Goal: Information Seeking & Learning: Learn about a topic

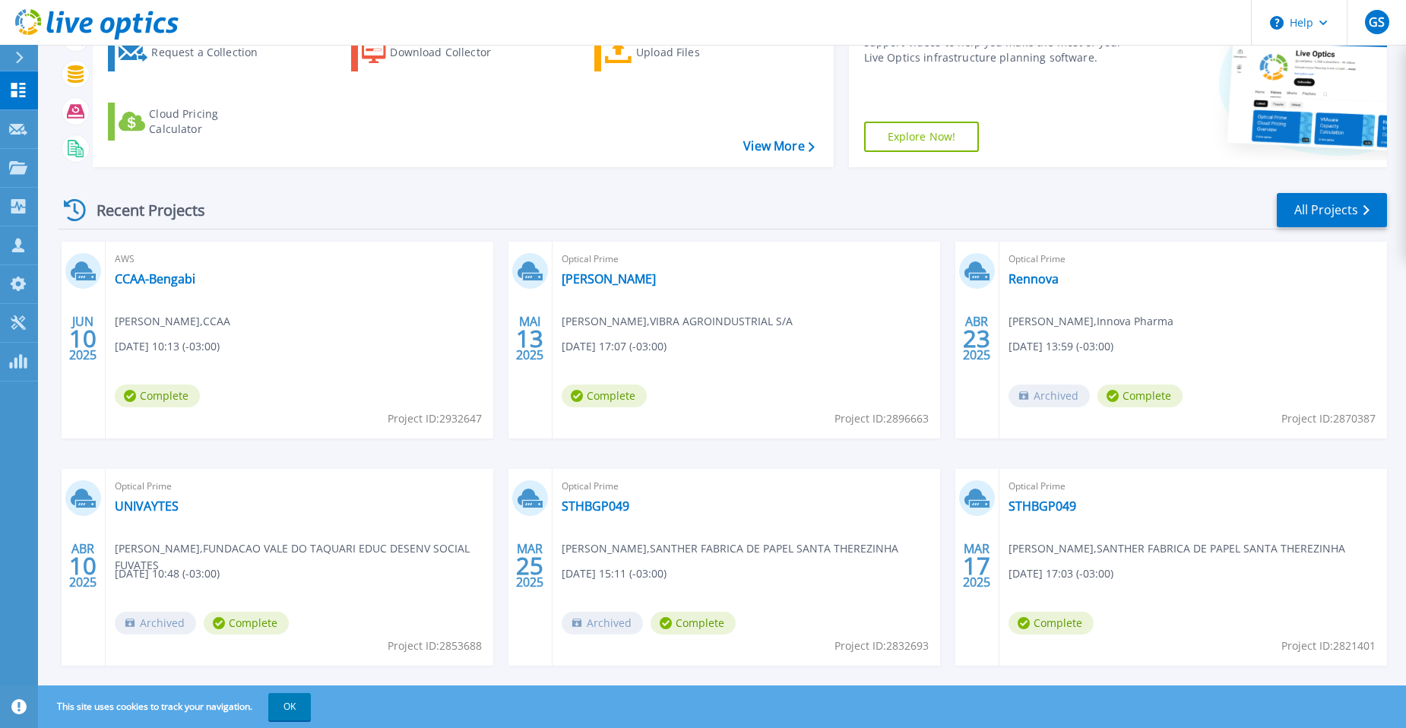
scroll to position [178, 0]
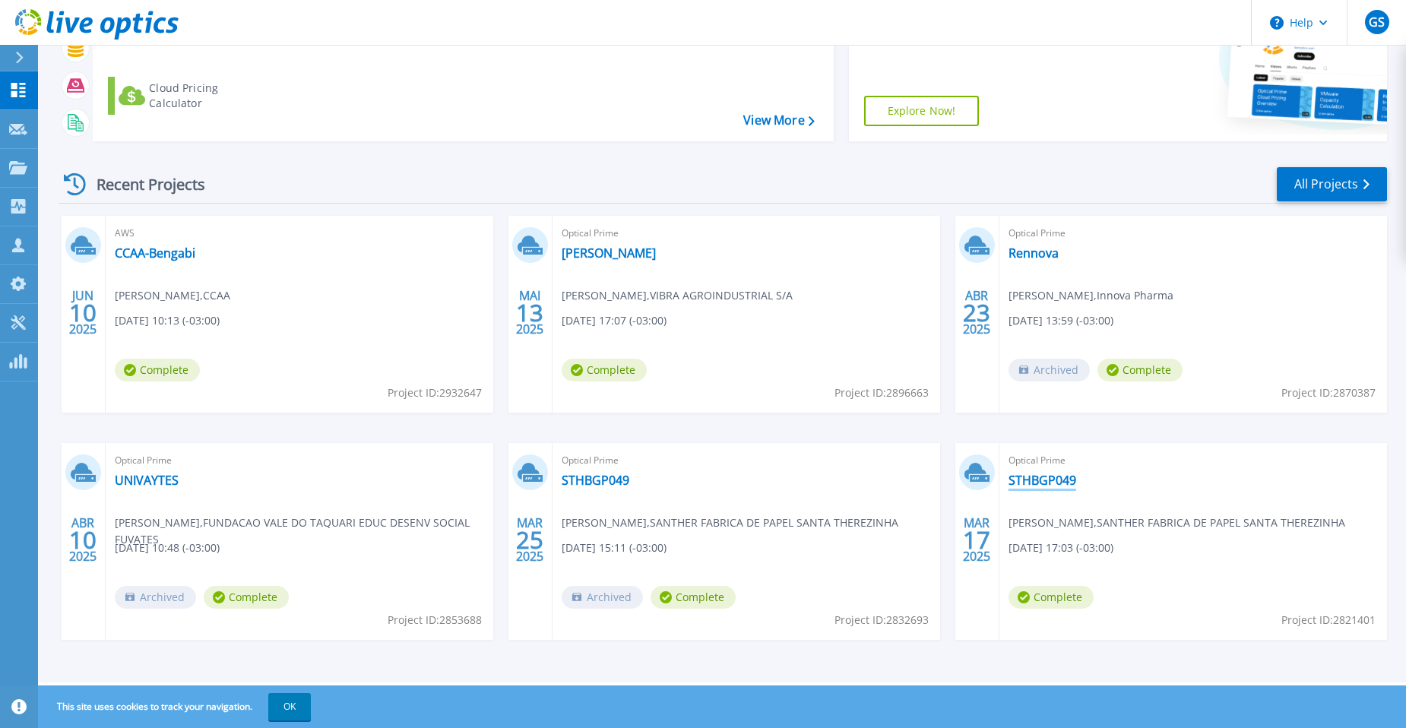
click at [1037, 482] on link "STHBGP049" at bounding box center [1043, 480] width 68 height 15
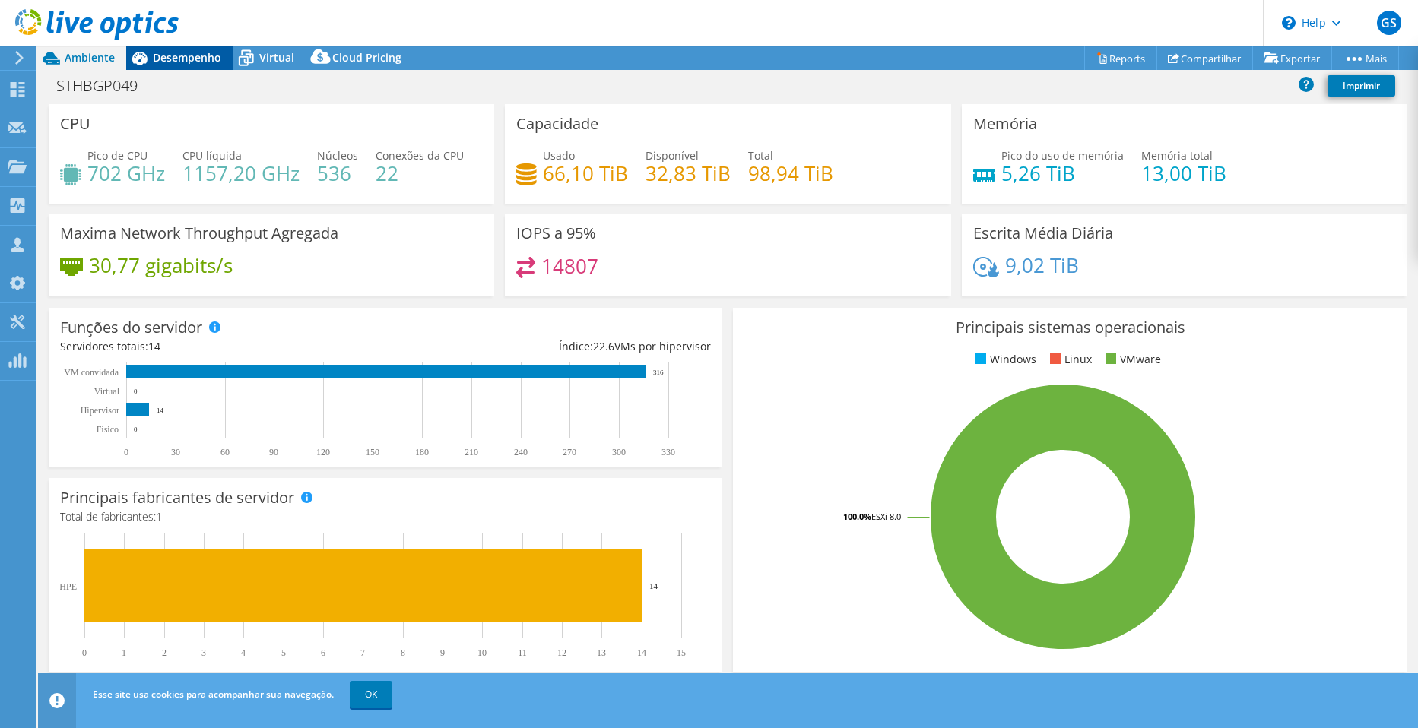
click at [190, 58] on span "Desempenho" at bounding box center [187, 57] width 68 height 14
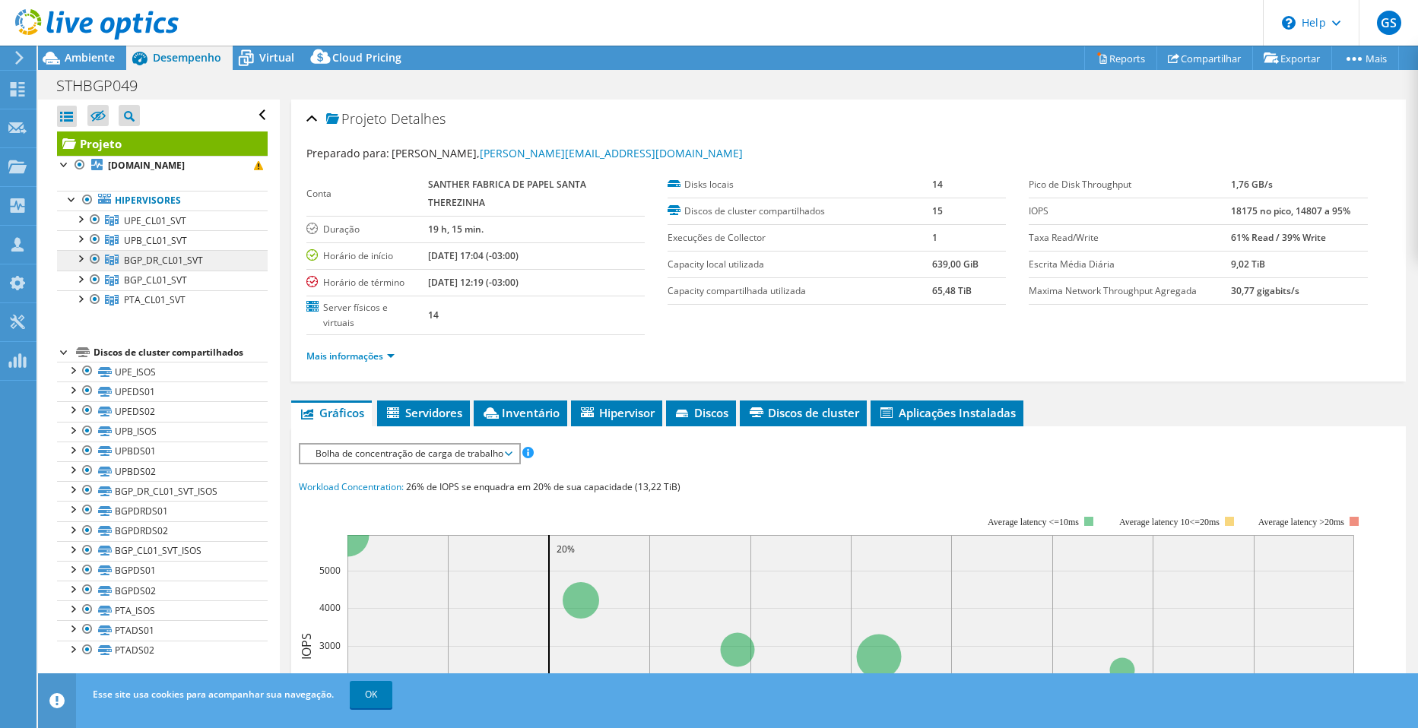
click at [176, 266] on span "BGP_DR_CL01_SVT" at bounding box center [163, 260] width 79 height 13
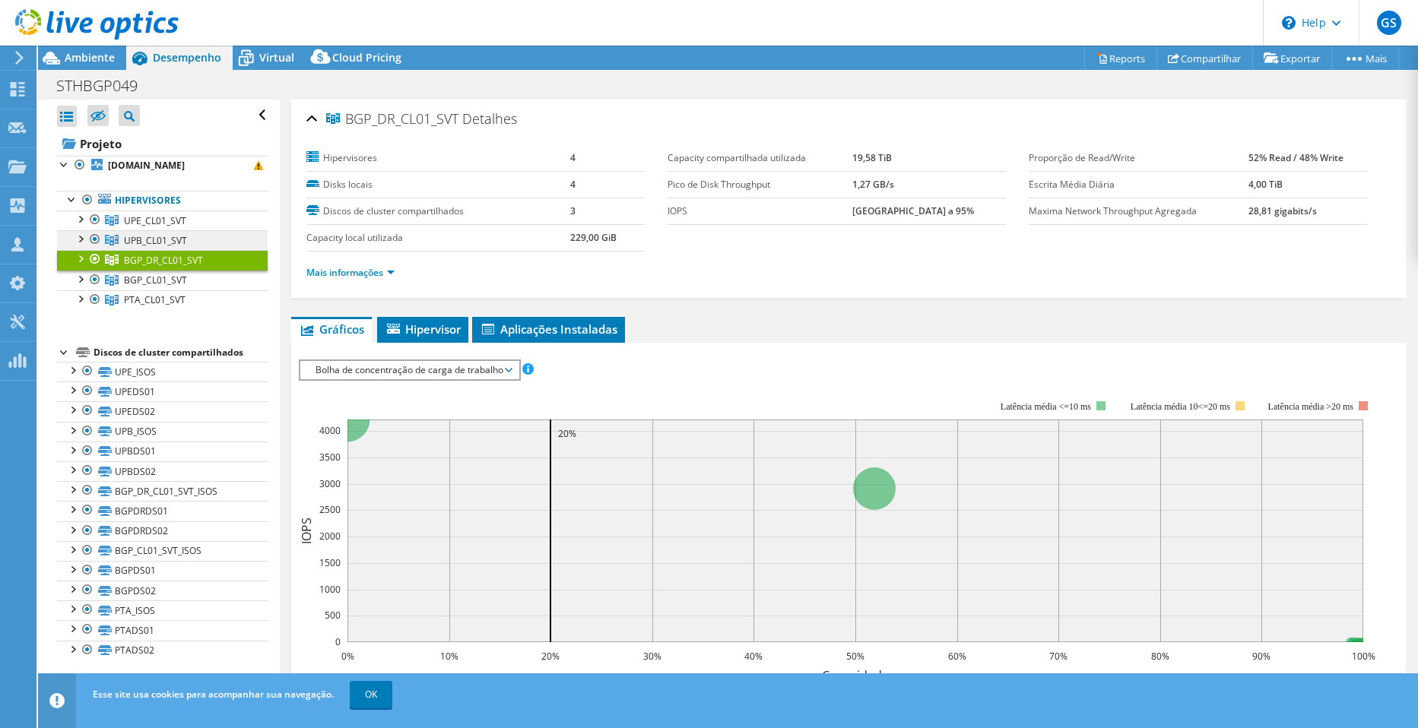
click at [152, 239] on span "UPB_CL01_SVT" at bounding box center [155, 240] width 63 height 13
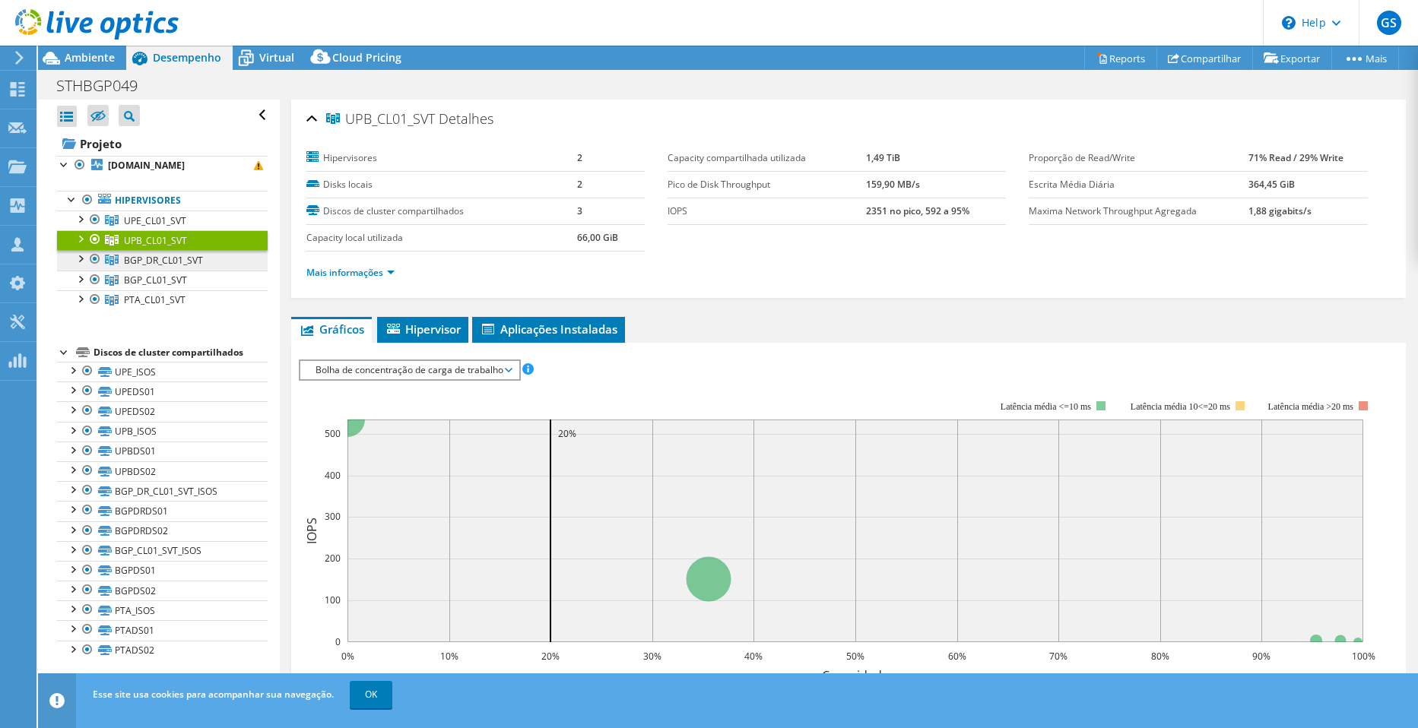
click at [158, 262] on span "BGP_DR_CL01_SVT" at bounding box center [163, 260] width 79 height 13
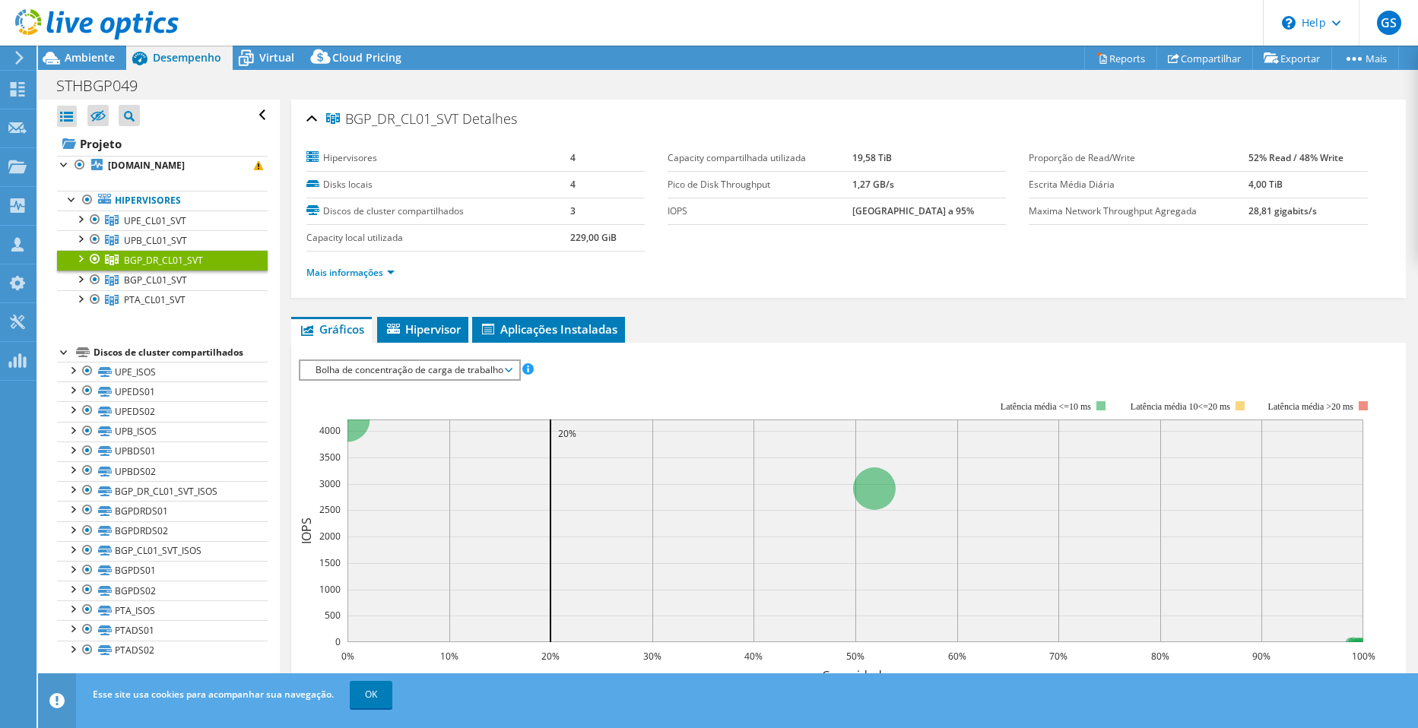
click at [87, 259] on div at bounding box center [94, 259] width 15 height 18
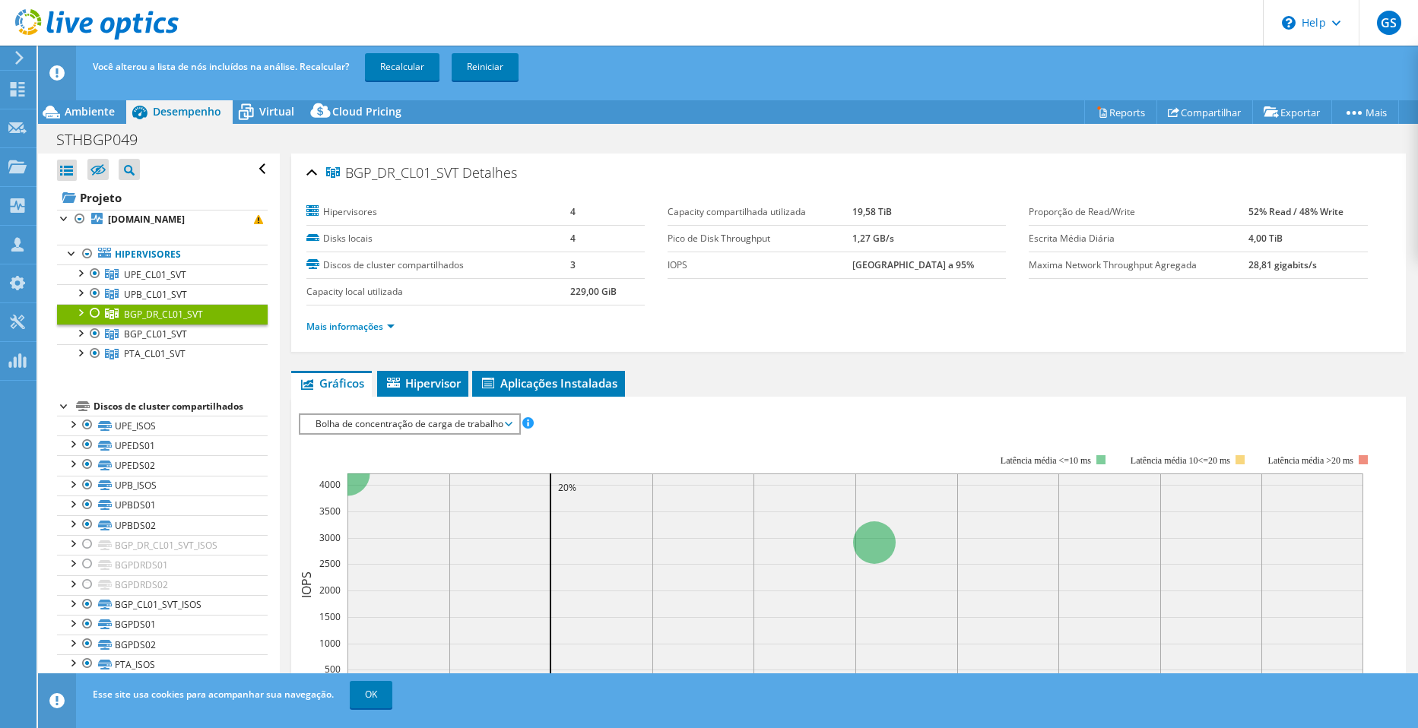
click at [84, 313] on div at bounding box center [79, 311] width 15 height 15
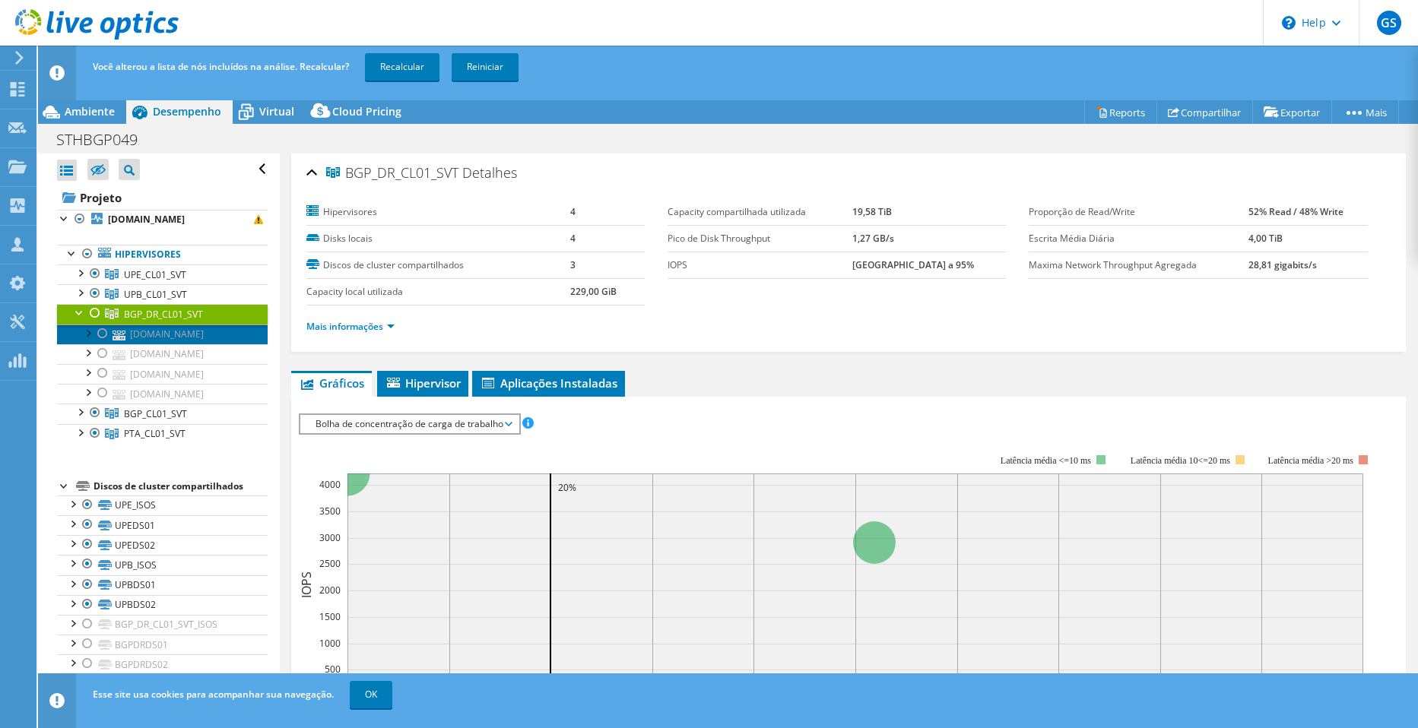
click at [171, 335] on link "bgpesxi22.santhersa.com.br" at bounding box center [162, 335] width 211 height 20
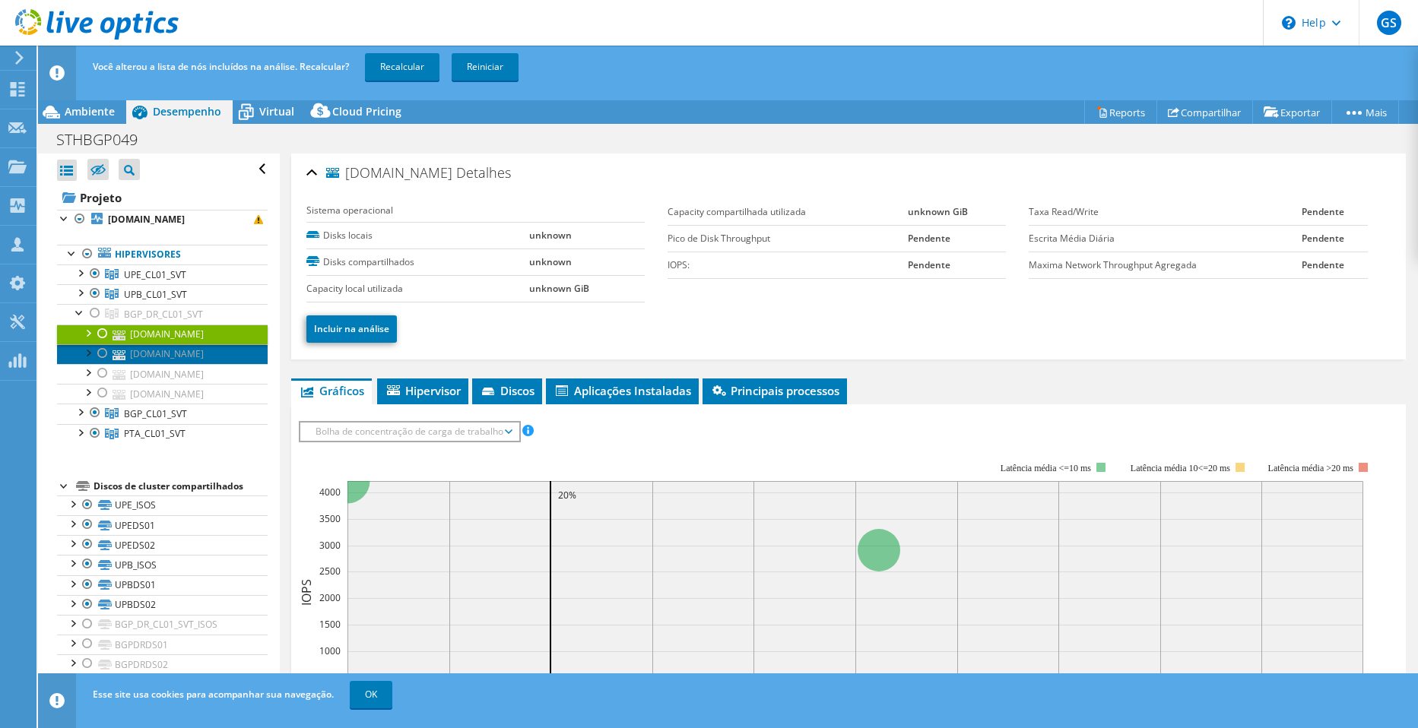
click at [168, 350] on link "bgpesxi21.santhersa.com.br" at bounding box center [162, 354] width 211 height 20
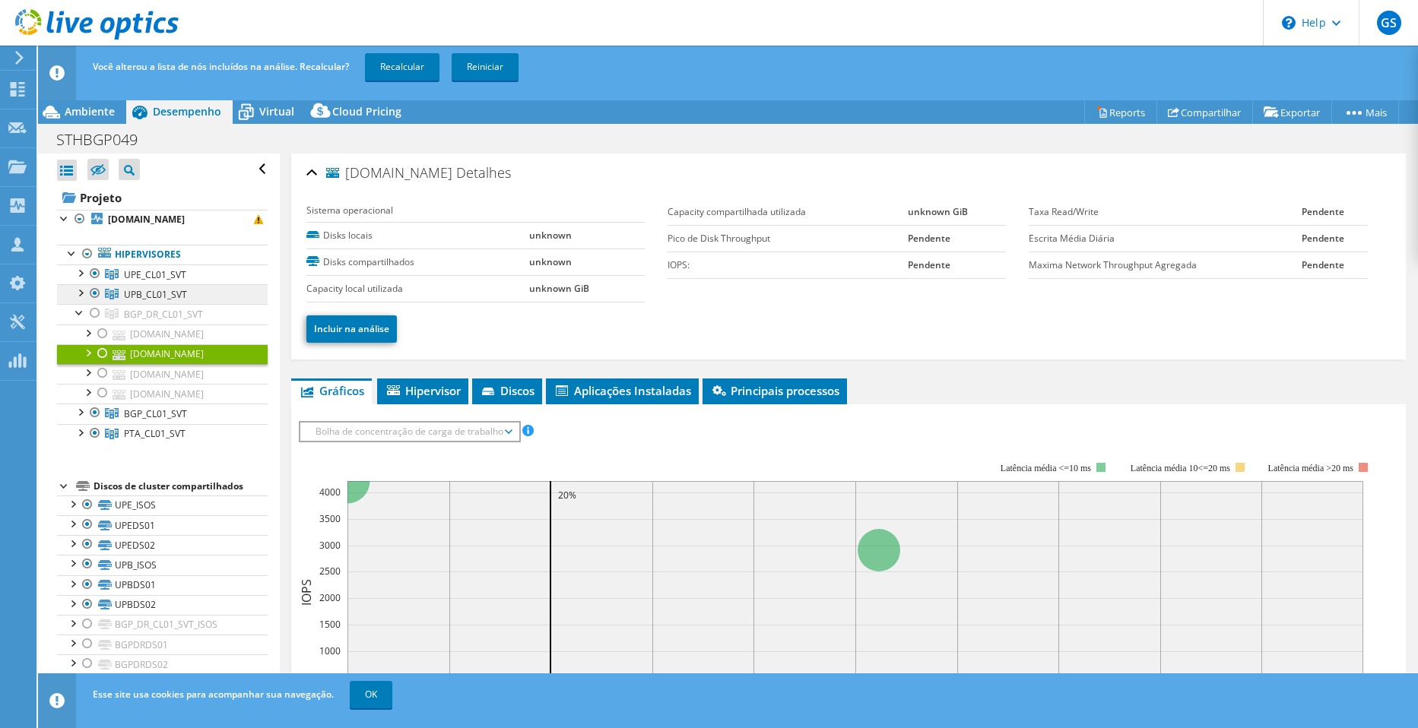
click at [135, 296] on span "UPB_CL01_SVT" at bounding box center [155, 294] width 63 height 13
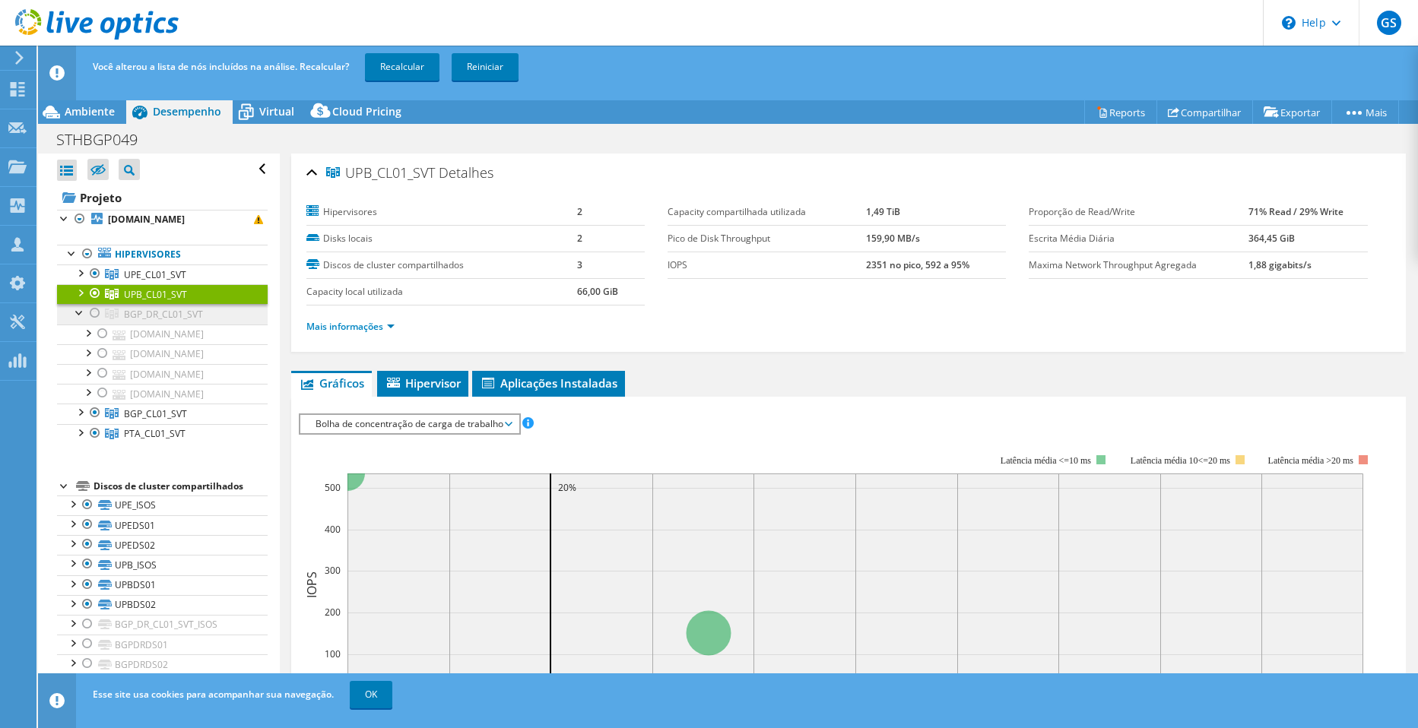
click at [166, 320] on span "BGP_DR_CL01_SVT" at bounding box center [163, 314] width 79 height 13
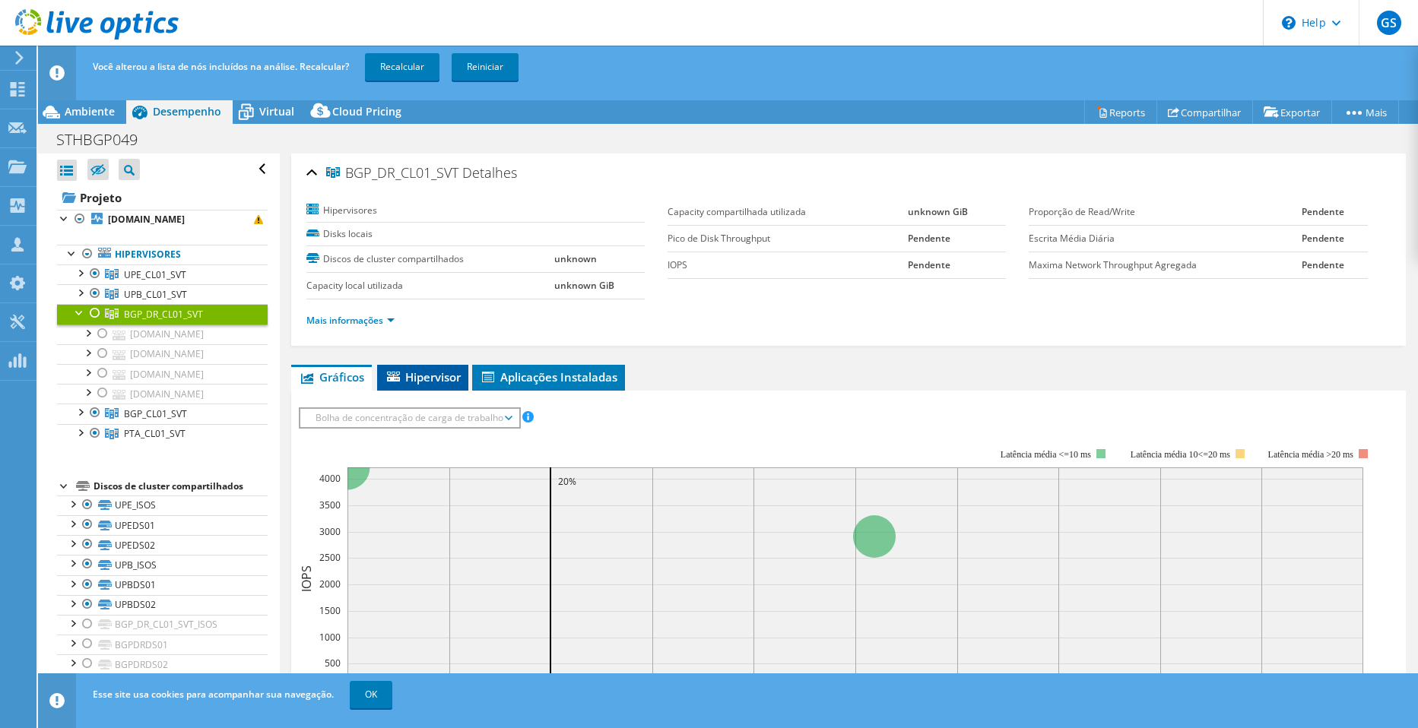
click at [430, 374] on span "Hipervisor" at bounding box center [423, 376] width 76 height 15
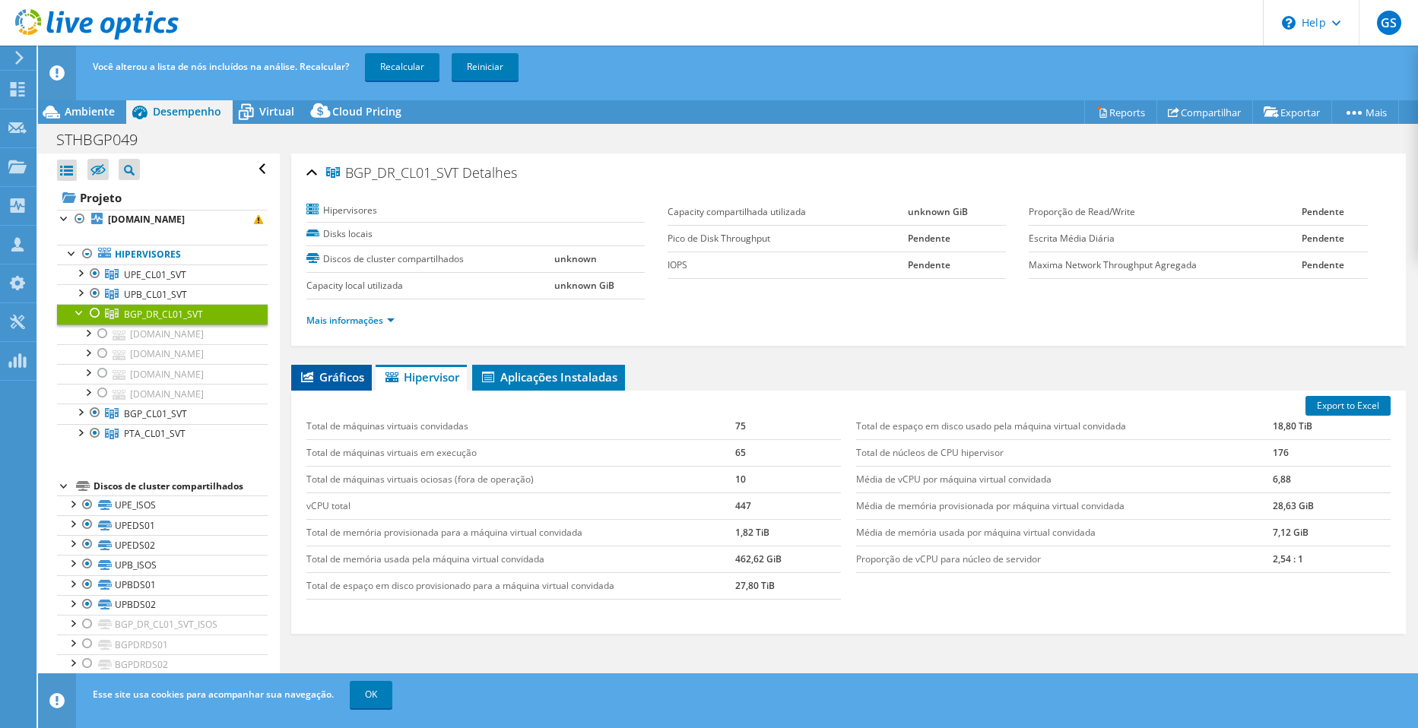
click at [330, 367] on li "Gráficos" at bounding box center [331, 378] width 81 height 26
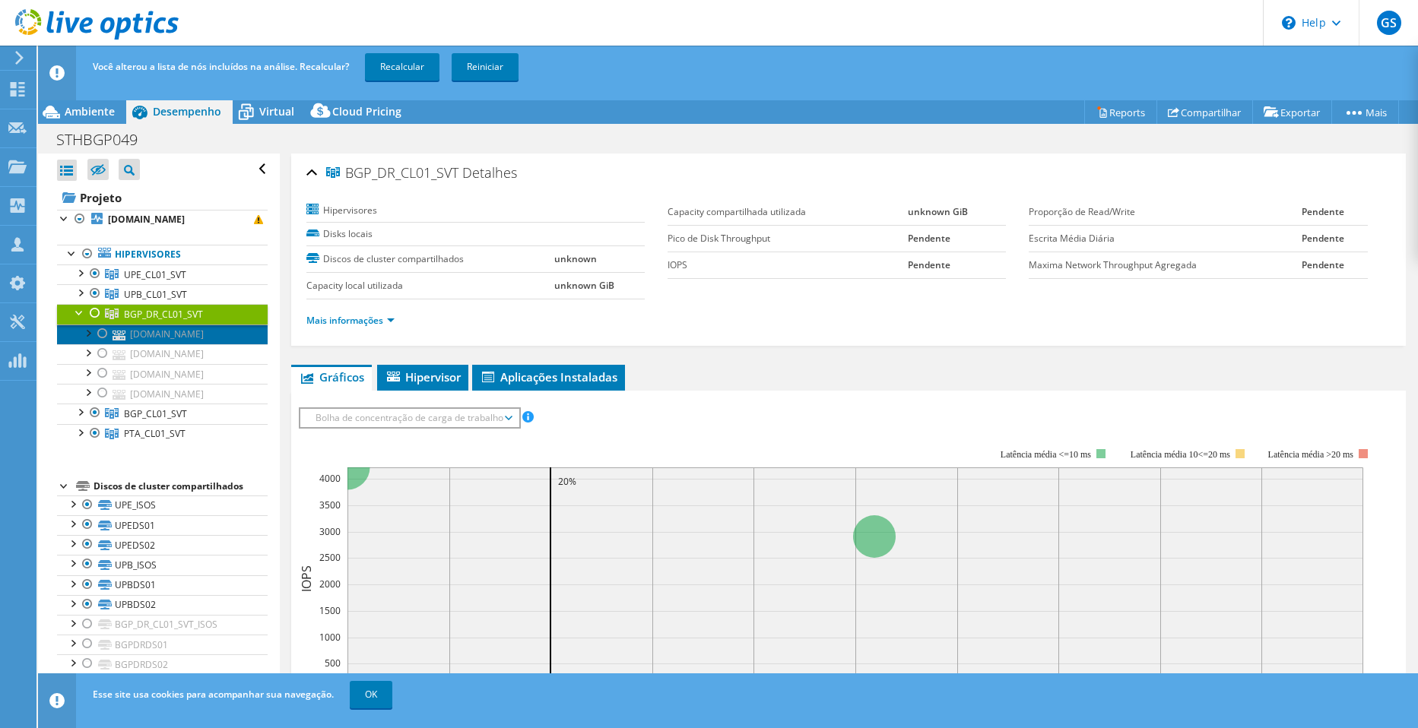
click at [160, 341] on link "bgpesxi22.santhersa.com.br" at bounding box center [162, 335] width 211 height 20
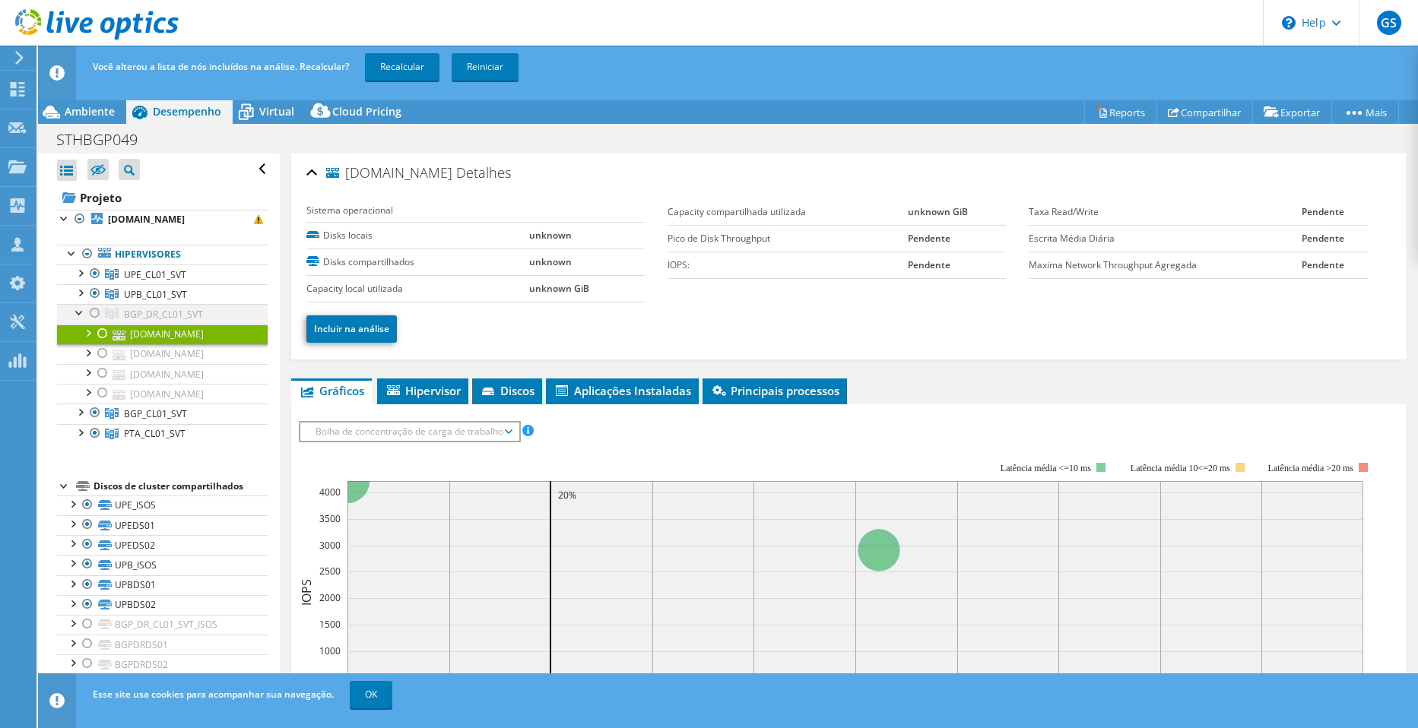
click at [92, 311] on div at bounding box center [94, 313] width 15 height 18
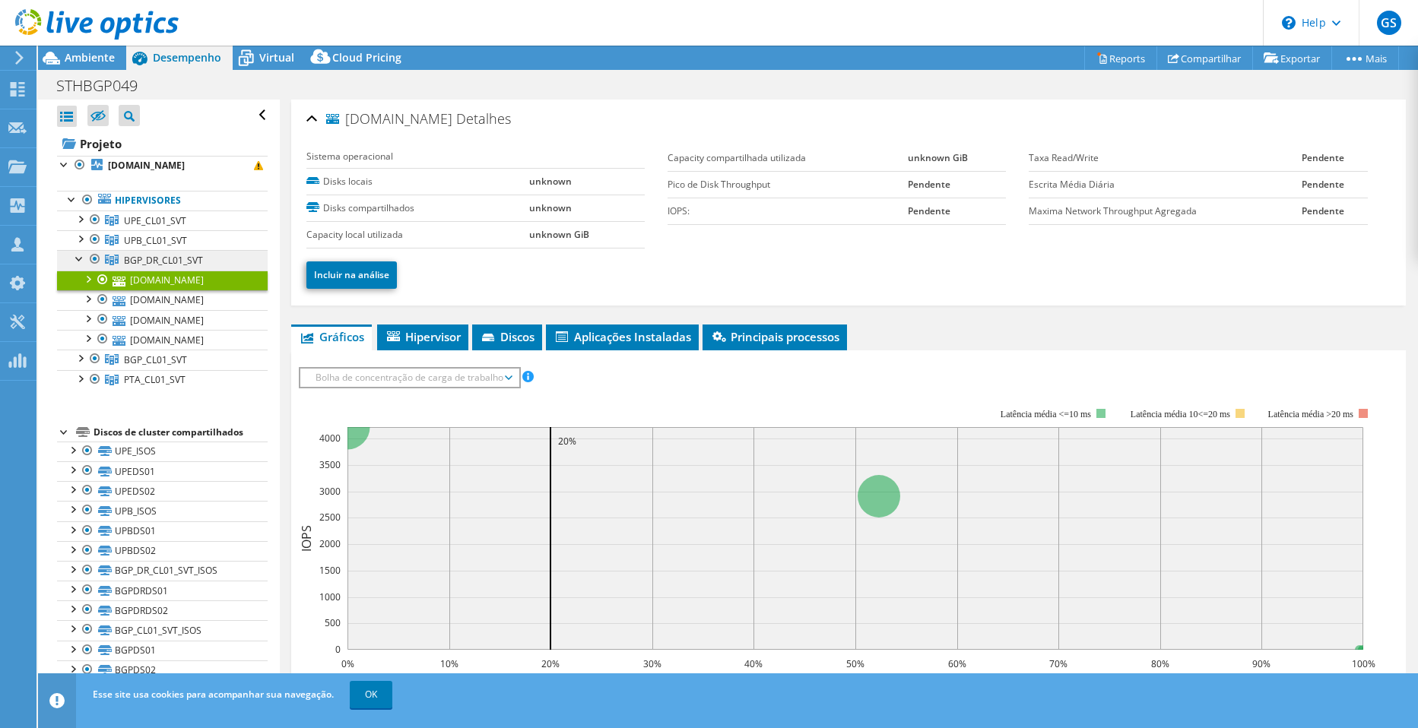
click at [169, 257] on span "BGP_DR_CL01_SVT" at bounding box center [163, 260] width 79 height 13
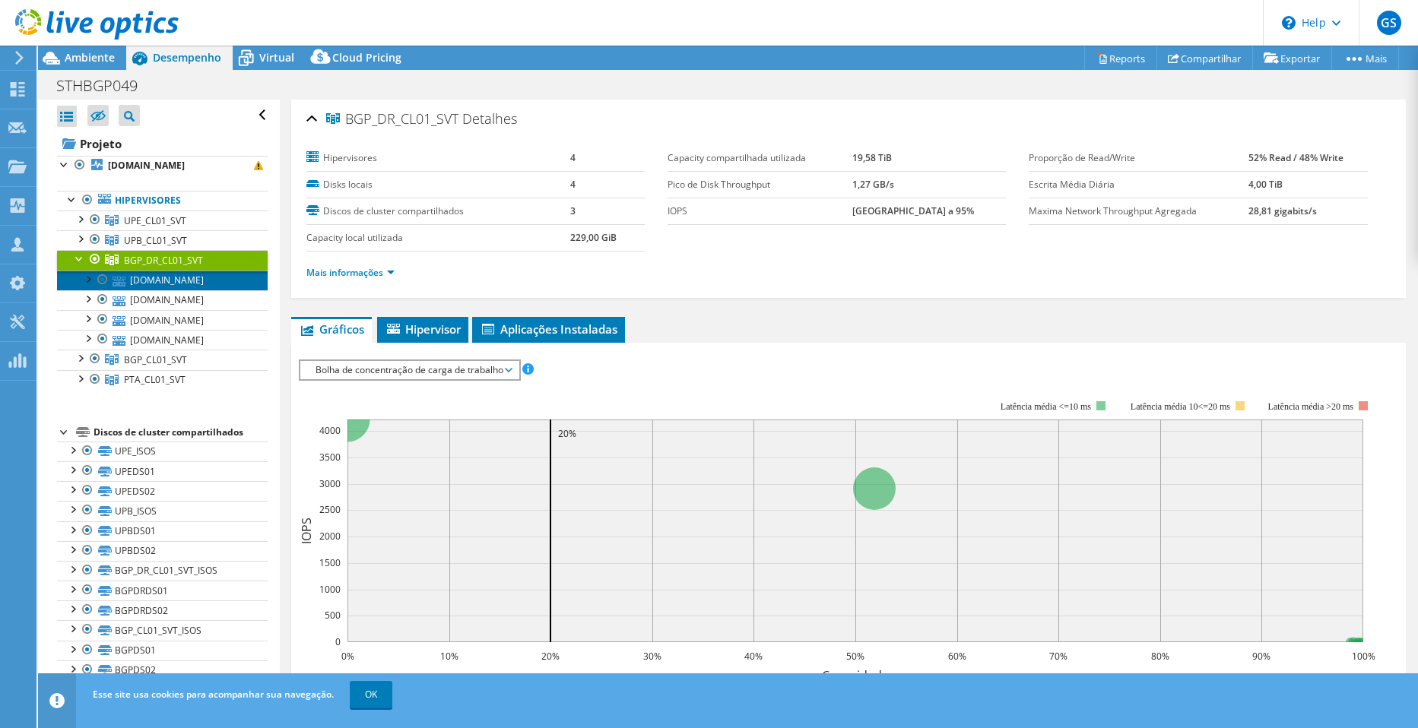
click at [168, 277] on link "bgpesxi22.santhersa.com.br" at bounding box center [162, 281] width 211 height 20
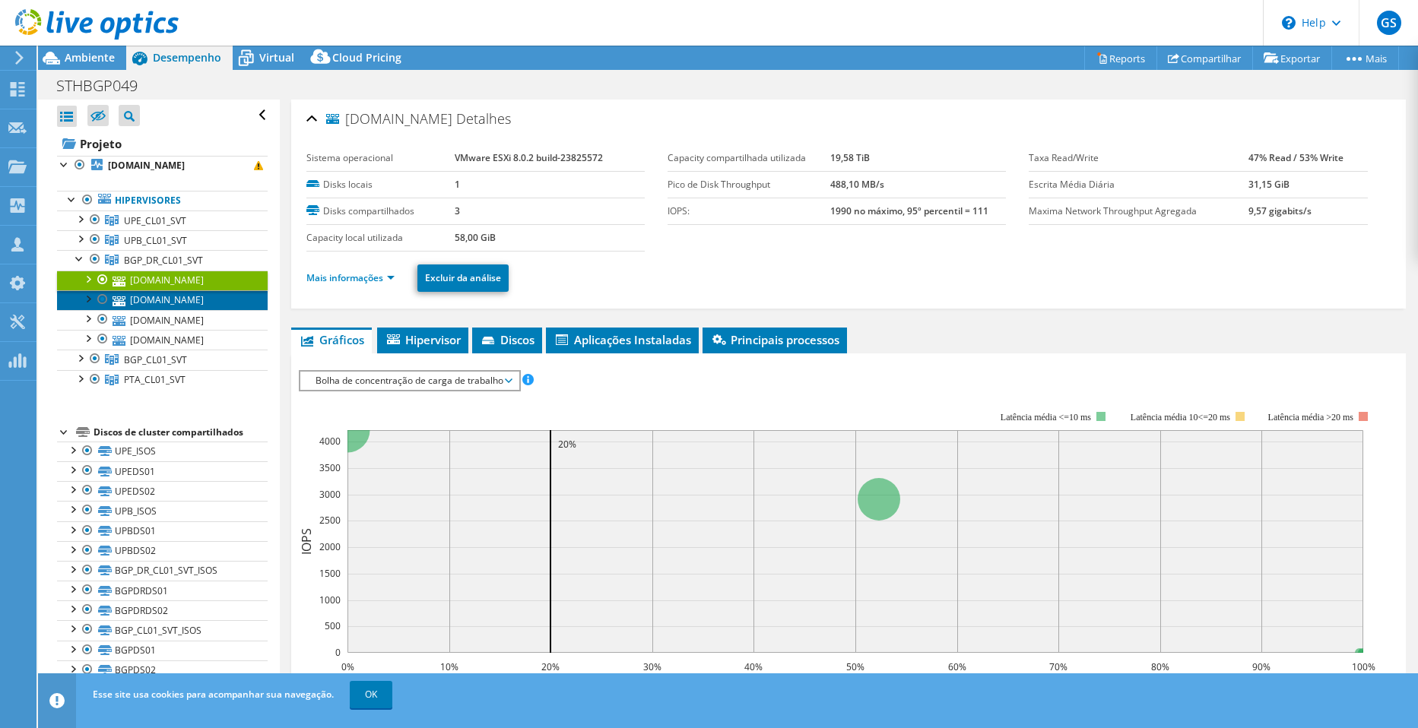
click at [170, 292] on link "bgpesxi21.santhersa.com.br" at bounding box center [162, 300] width 211 height 20
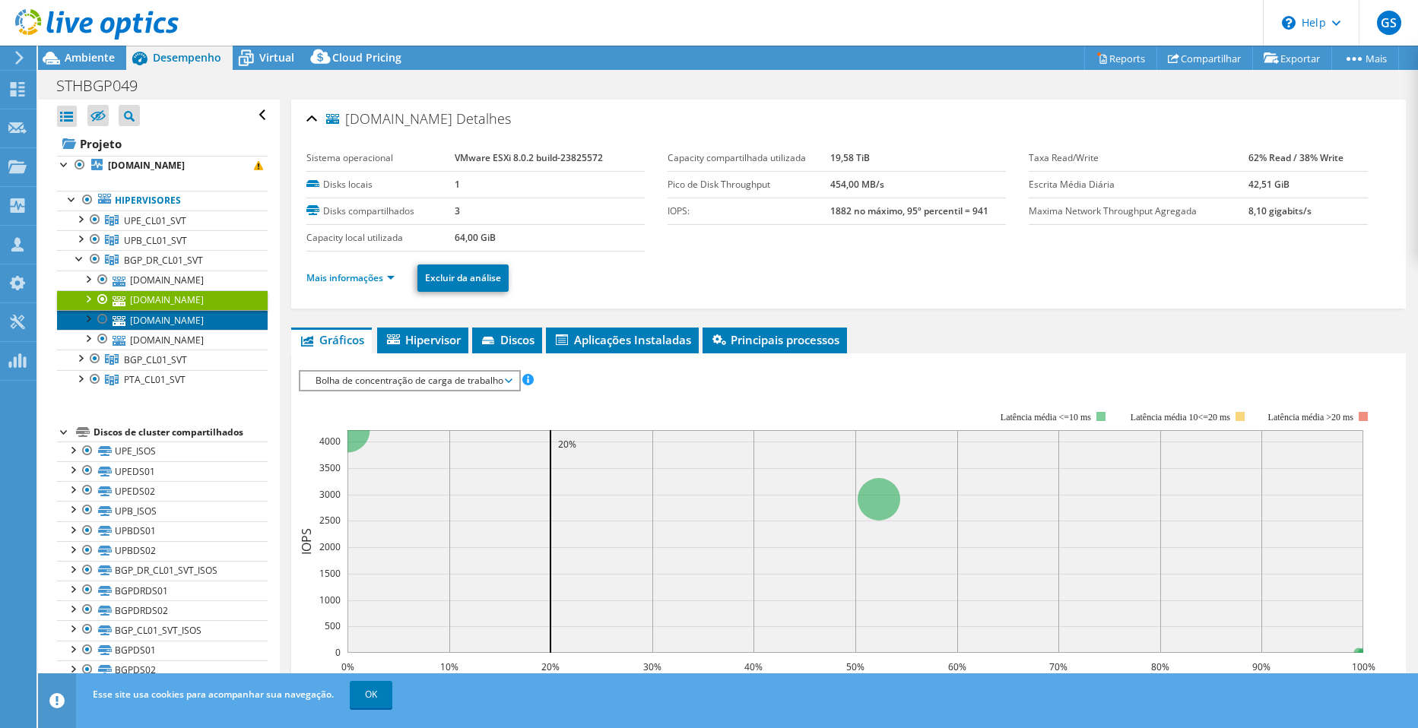
click at [173, 310] on link "bgpesxi15.santhersa.com.br" at bounding box center [162, 320] width 211 height 20
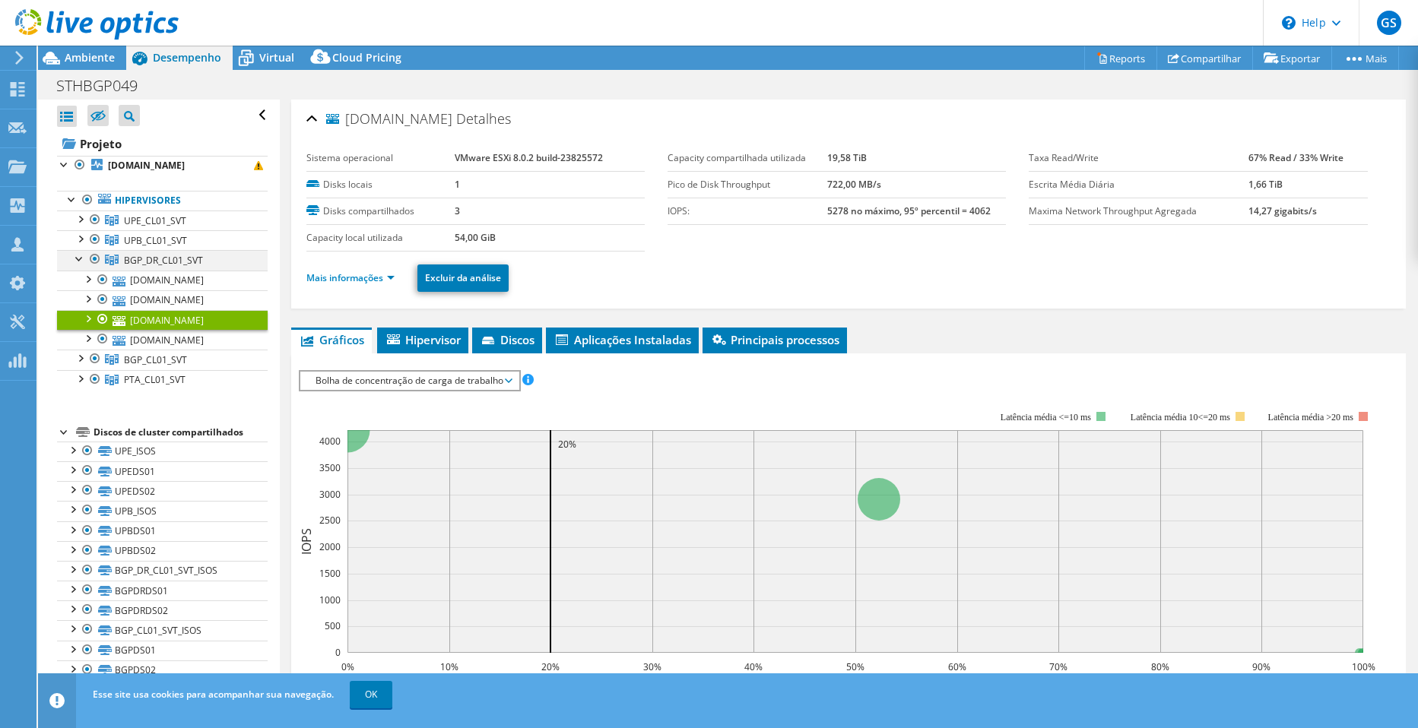
click at [82, 259] on div at bounding box center [79, 257] width 15 height 15
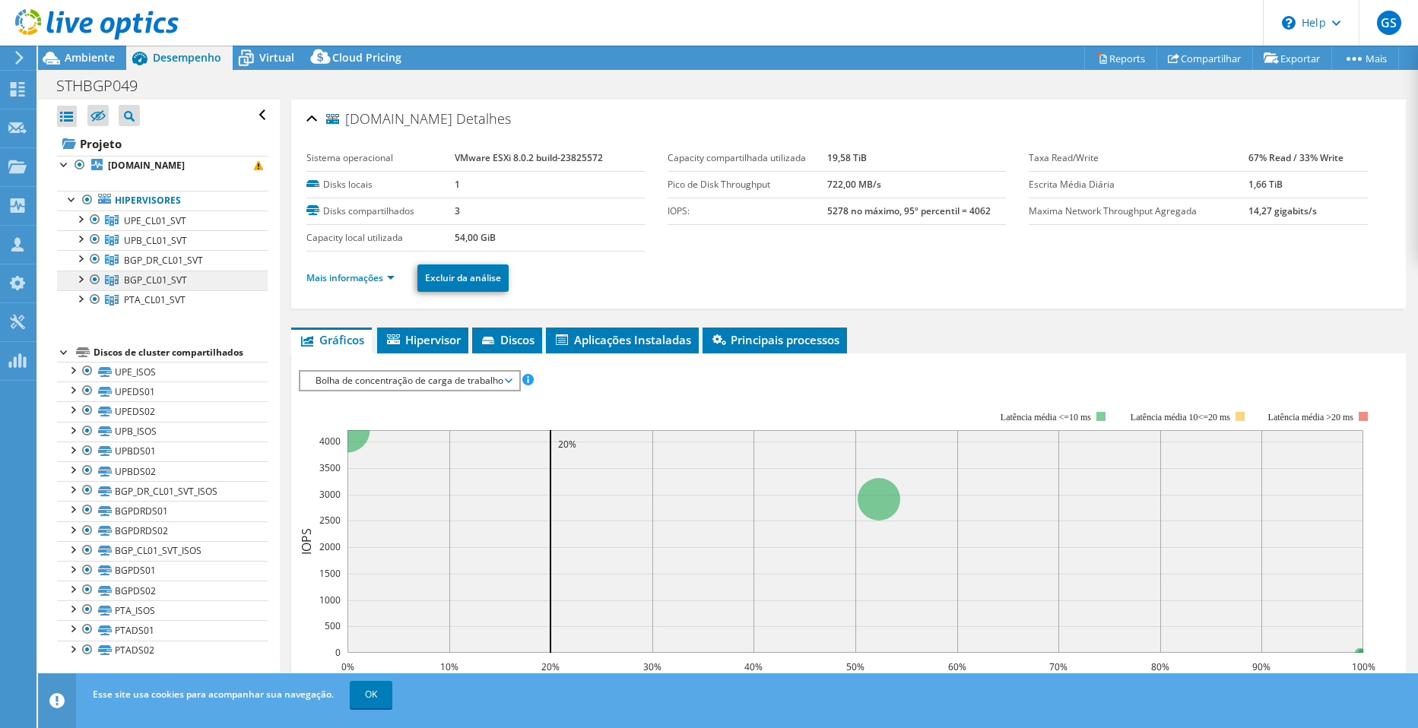
click at [144, 284] on span "BGP_CL01_SVT" at bounding box center [155, 280] width 63 height 13
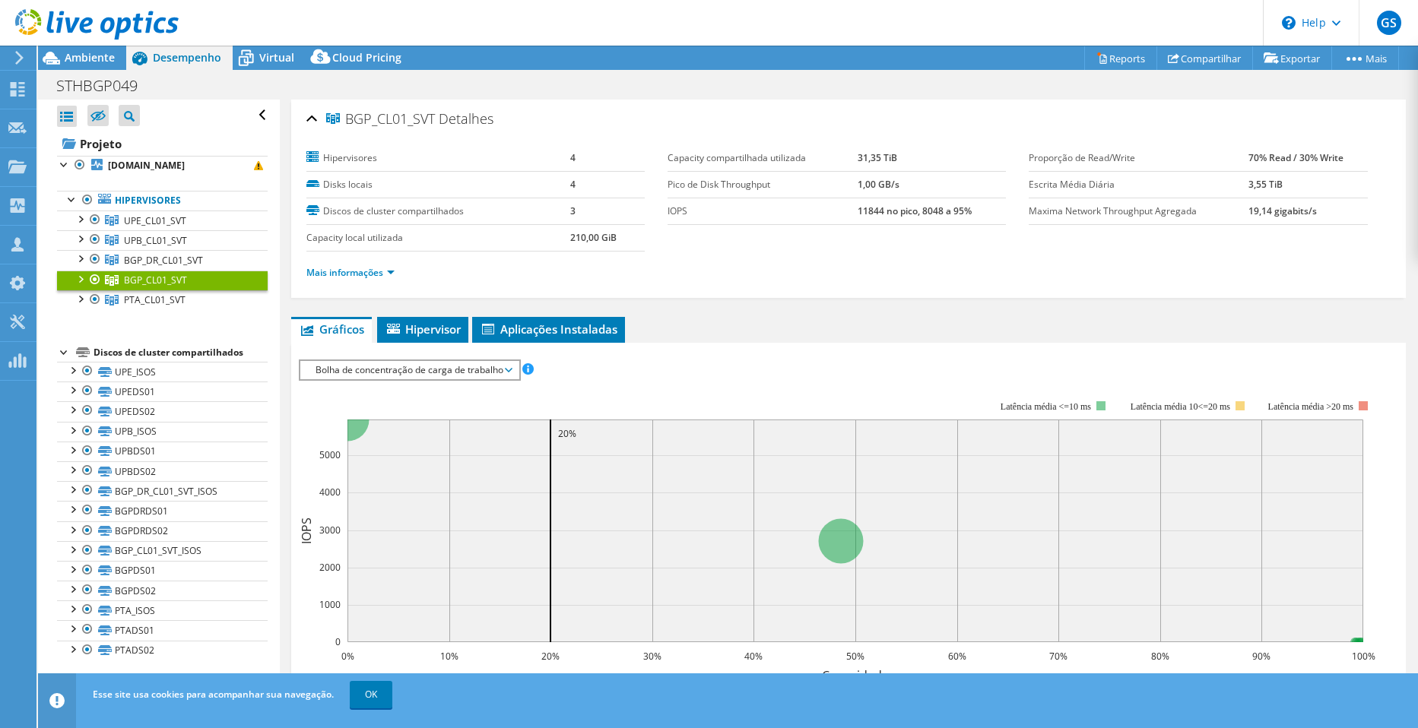
click at [85, 281] on div at bounding box center [79, 278] width 15 height 15
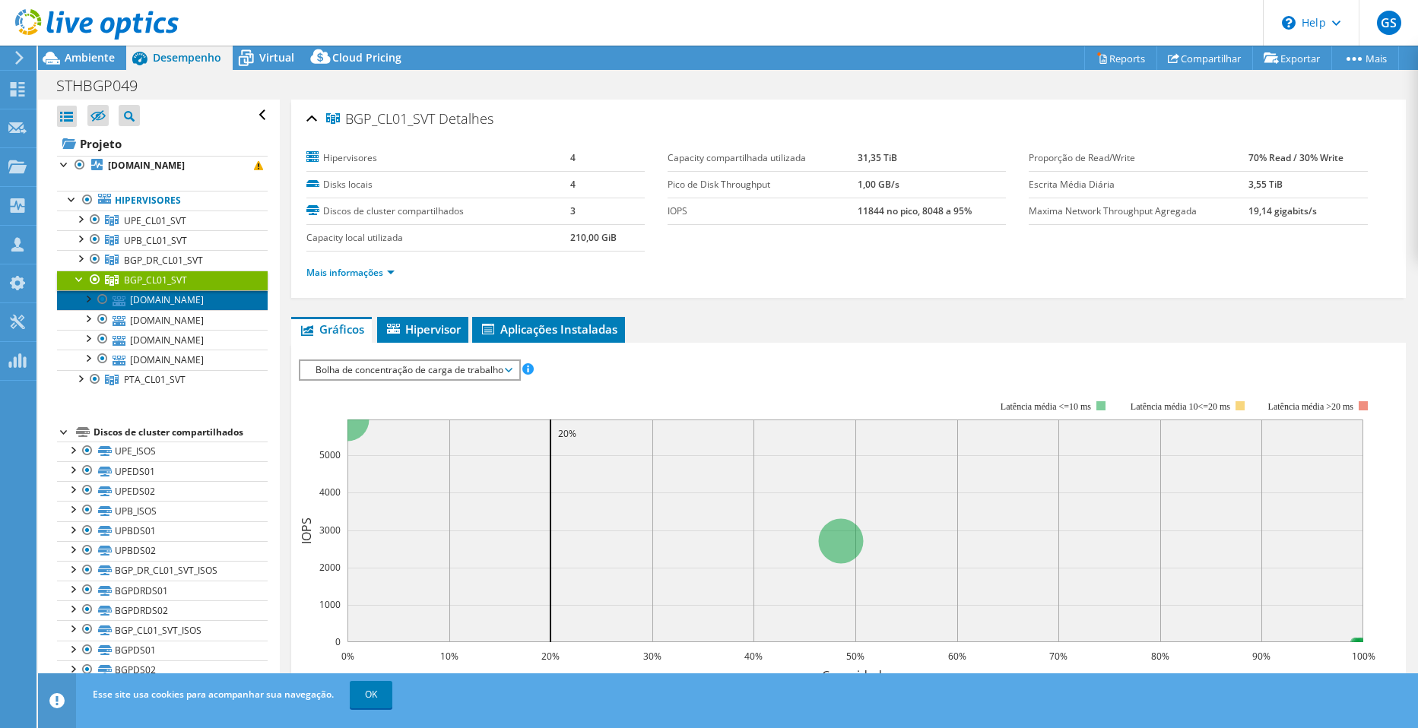
click at [153, 302] on link "bgpesxi04.santhersa.com.br" at bounding box center [162, 300] width 211 height 20
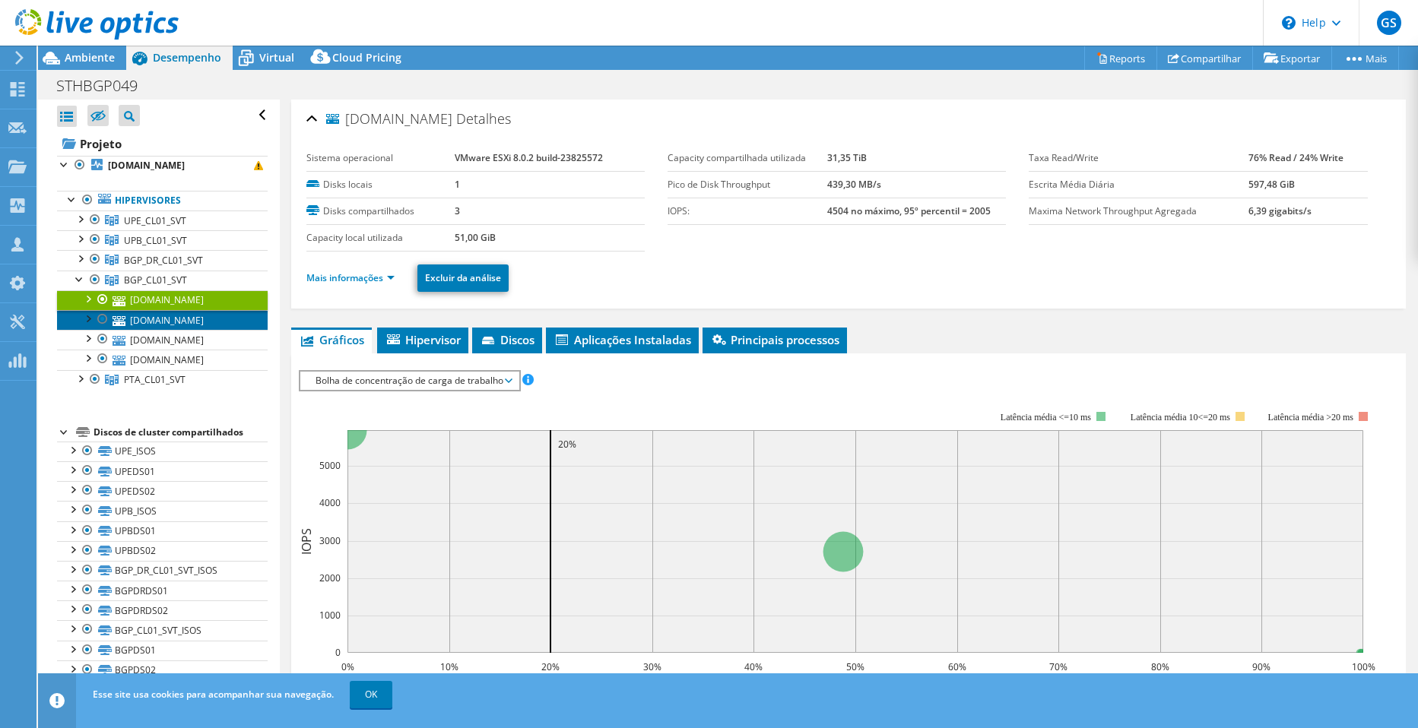
click at [151, 319] on link "bgpesxi02.santhersa.com.br" at bounding box center [162, 320] width 211 height 20
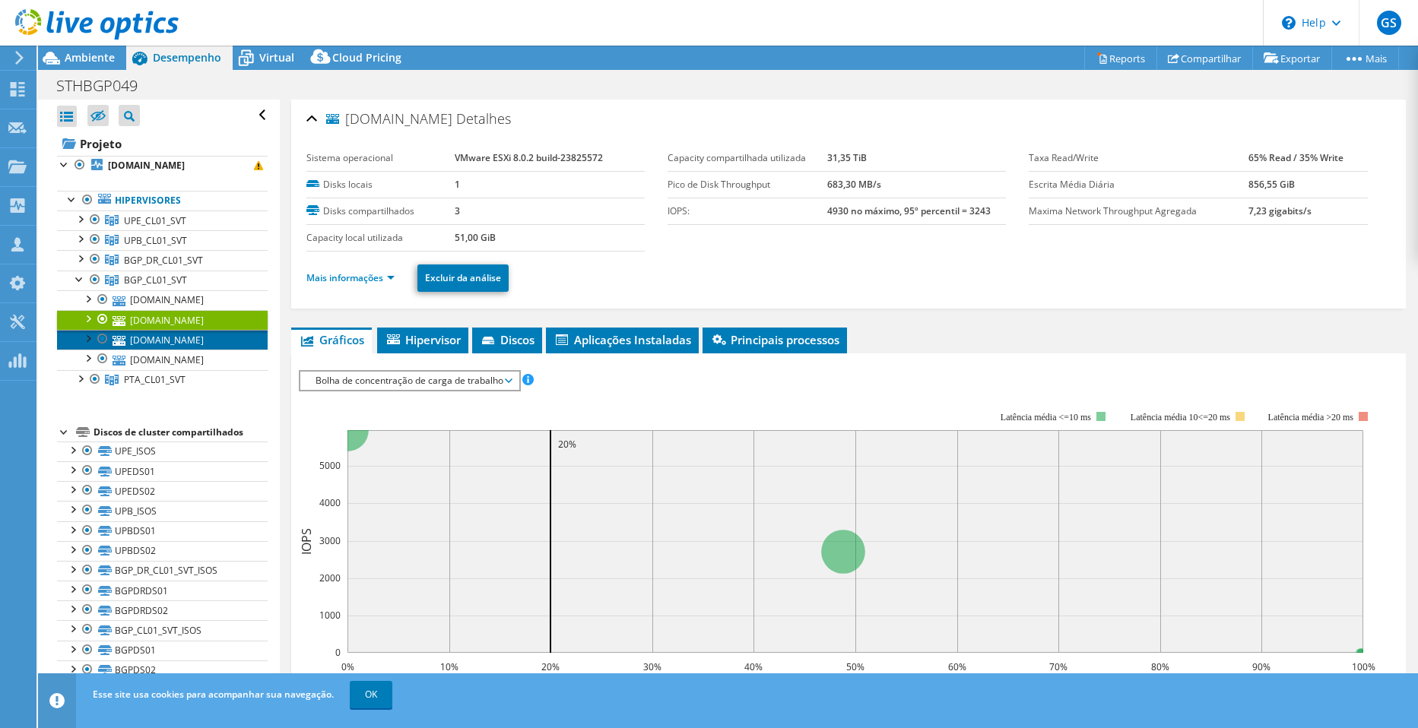
click at [157, 346] on link "bgpesxi01.santhersa.com.br" at bounding box center [162, 340] width 211 height 20
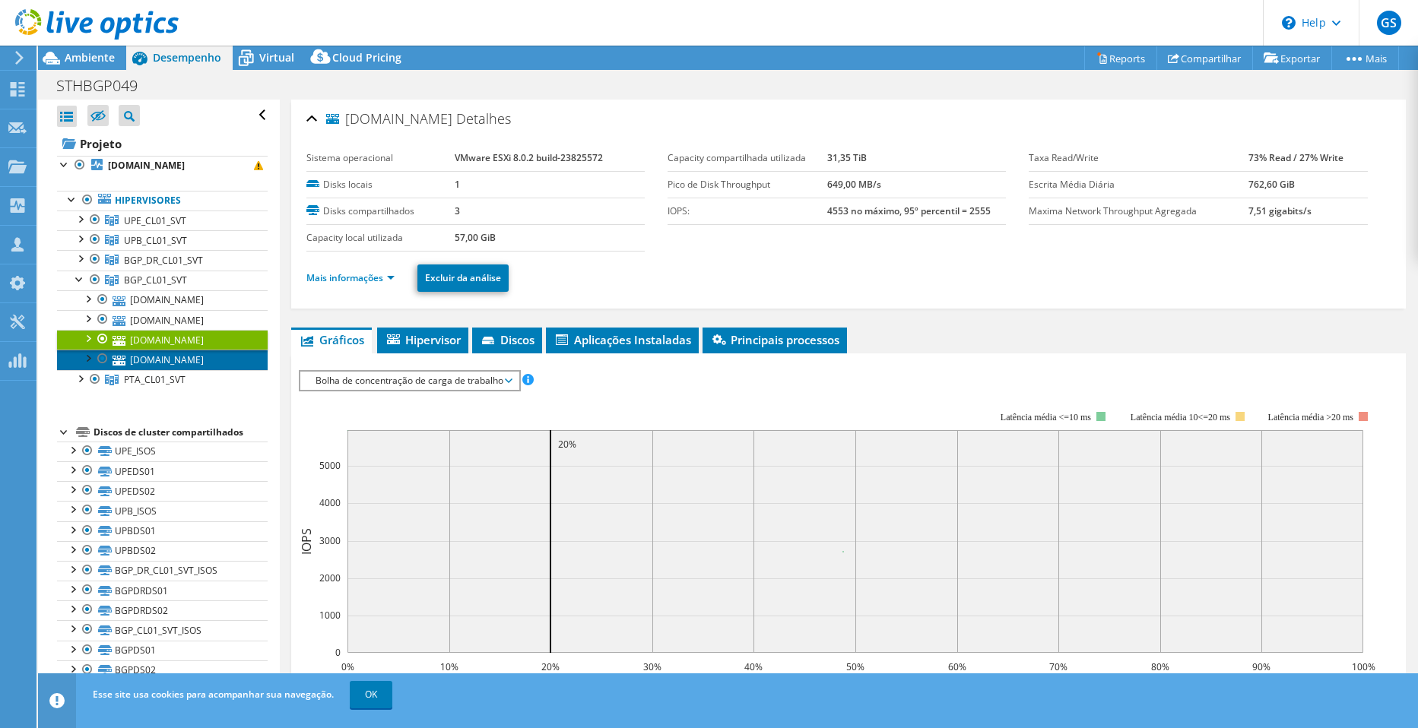
click at [157, 362] on link "bgpesxi03.santhersa.com.br" at bounding box center [162, 360] width 211 height 20
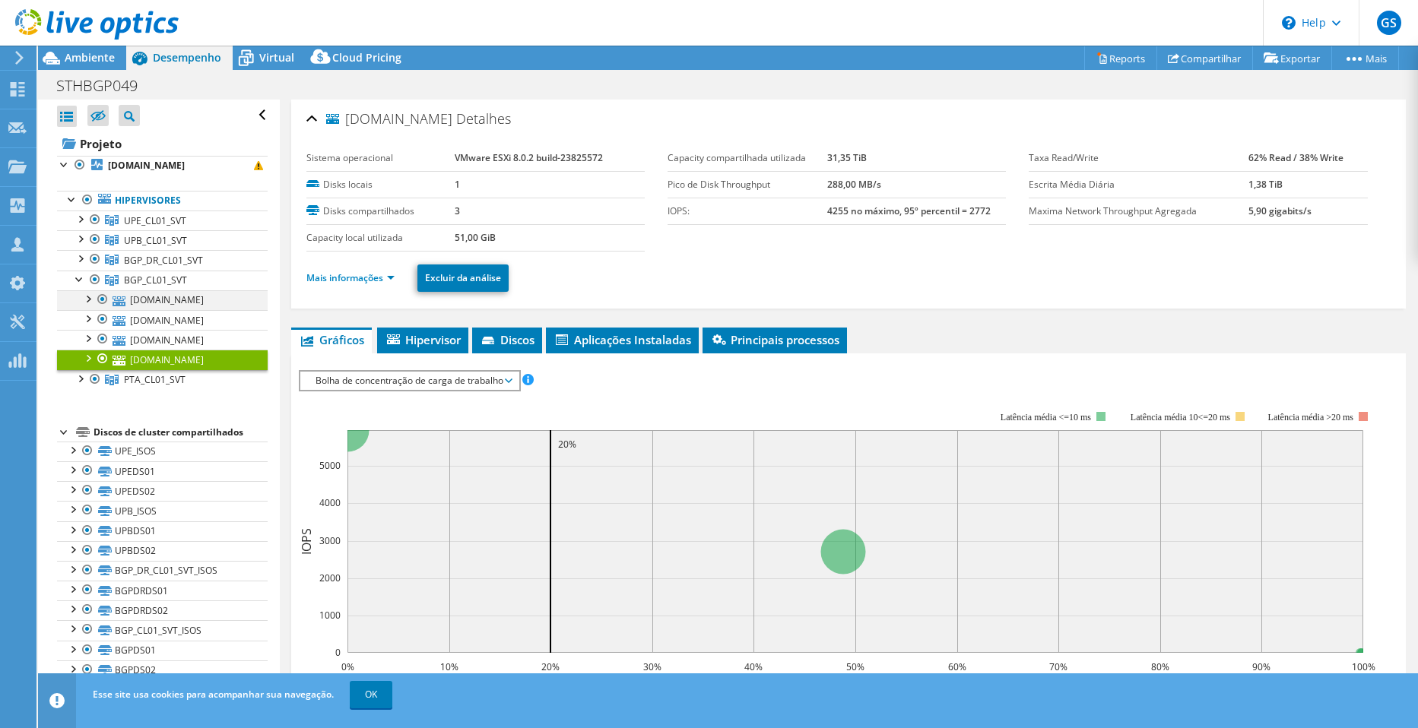
click at [84, 302] on div at bounding box center [87, 297] width 15 height 15
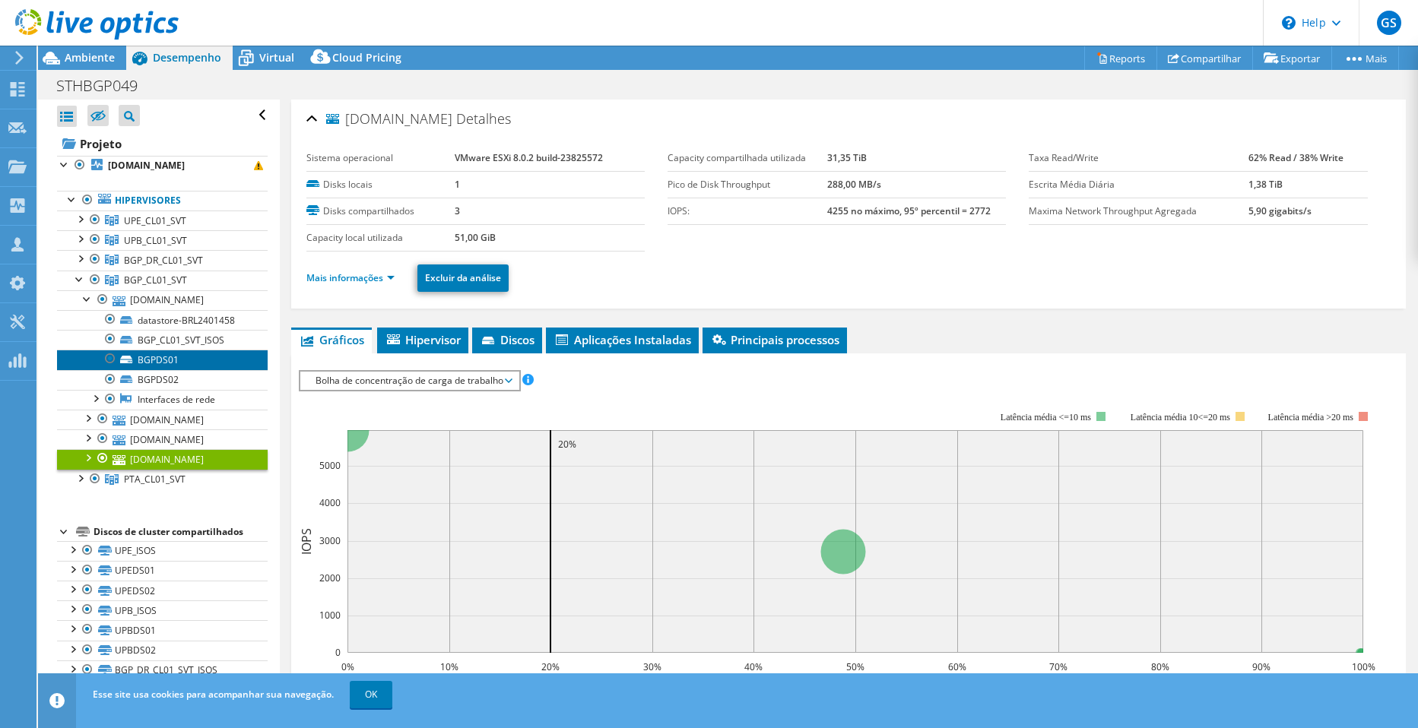
click at [173, 360] on link "BGPDS01" at bounding box center [162, 360] width 211 height 20
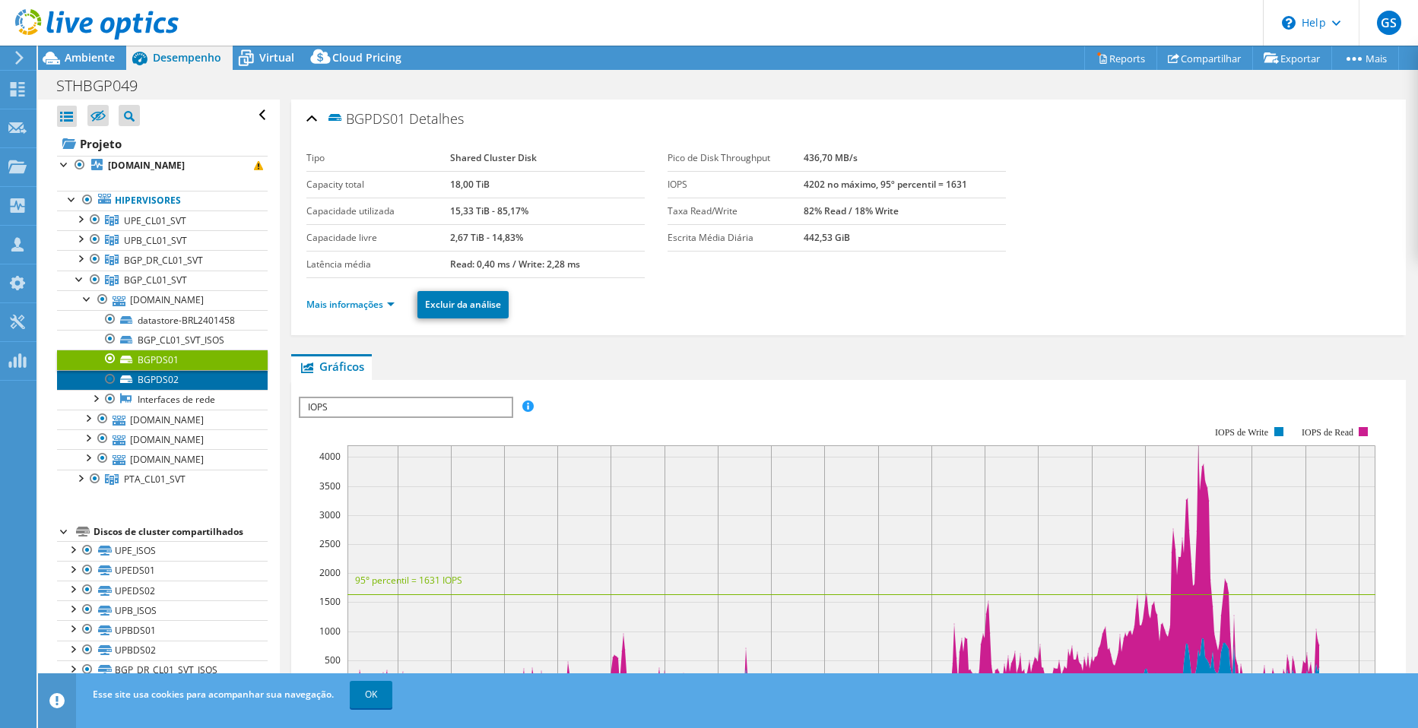
click at [176, 382] on link "BGPDS02" at bounding box center [162, 380] width 211 height 20
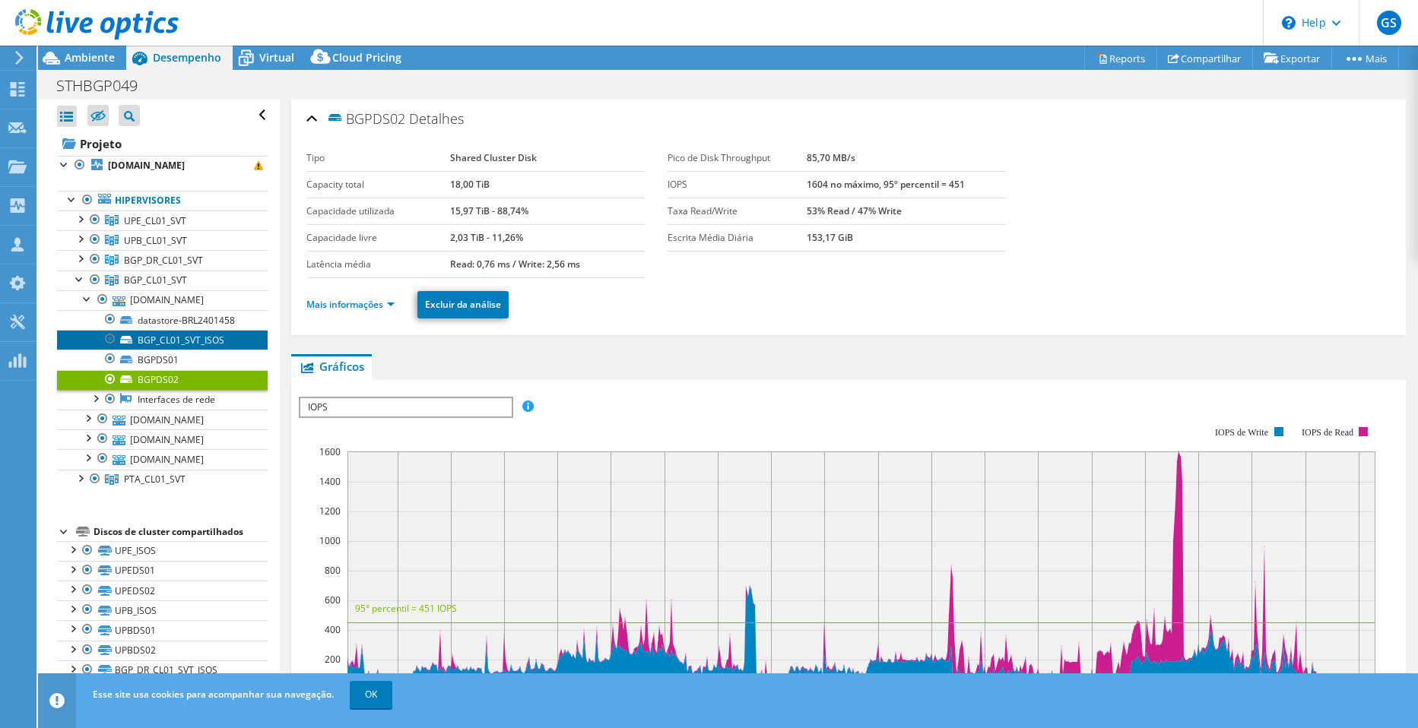
click at [190, 338] on link "BGP_CL01_SVT_ISOS" at bounding box center [162, 340] width 211 height 20
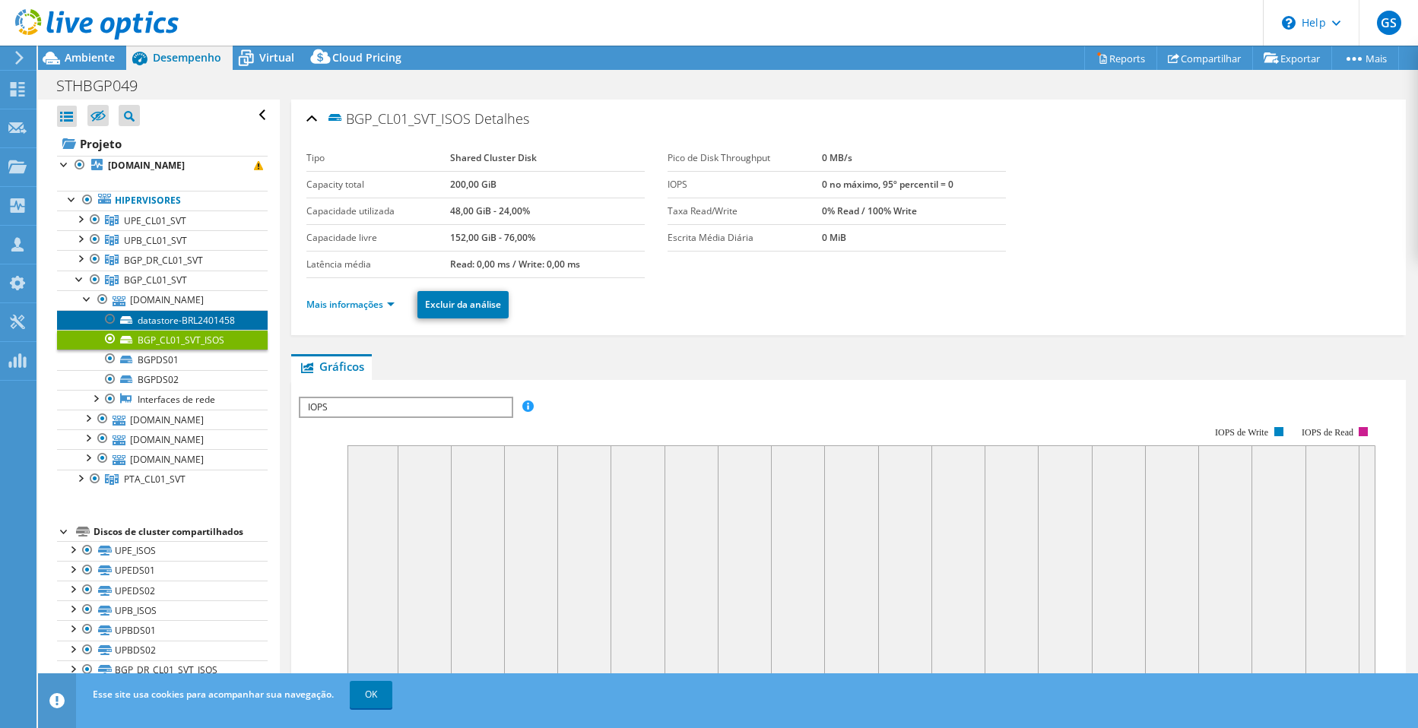
click at [192, 320] on link "datastore-BRL2401458" at bounding box center [162, 320] width 211 height 20
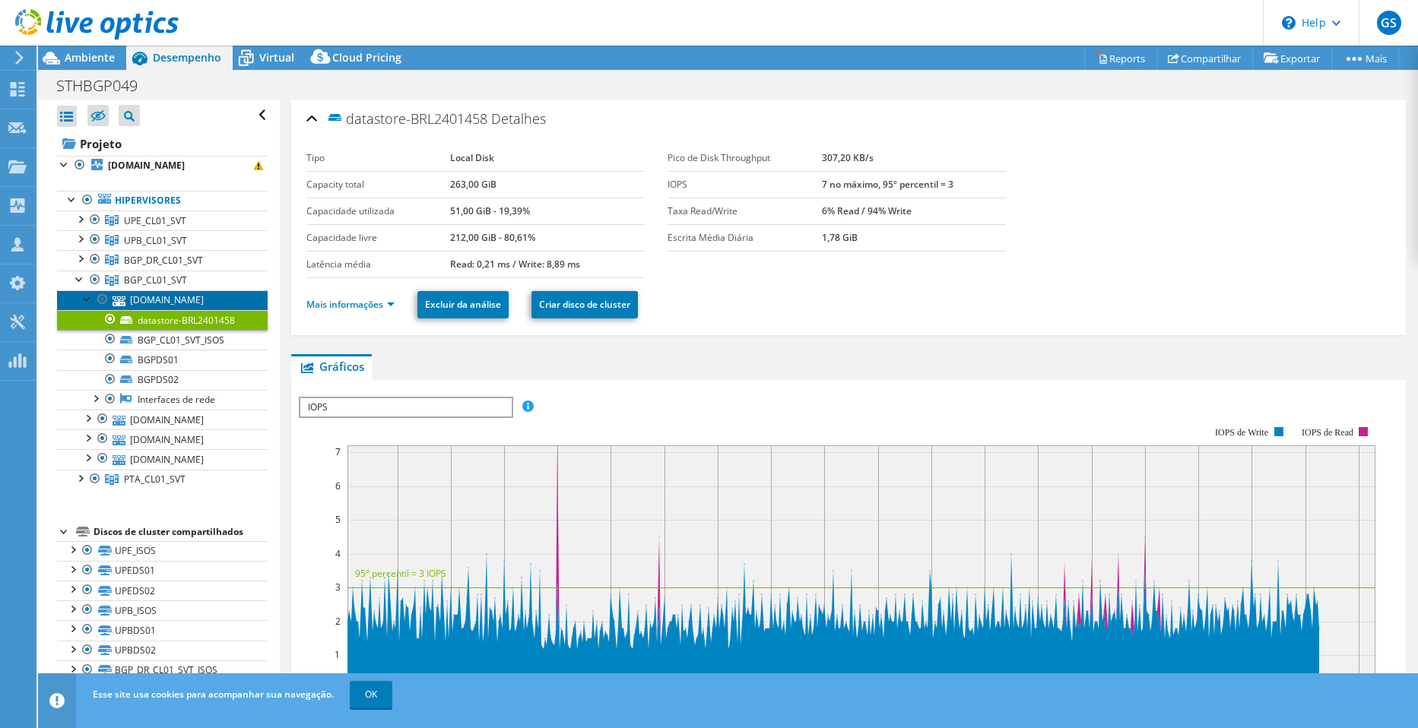
click at [188, 305] on link "bgpesxi04.santhersa.com.br" at bounding box center [162, 300] width 211 height 20
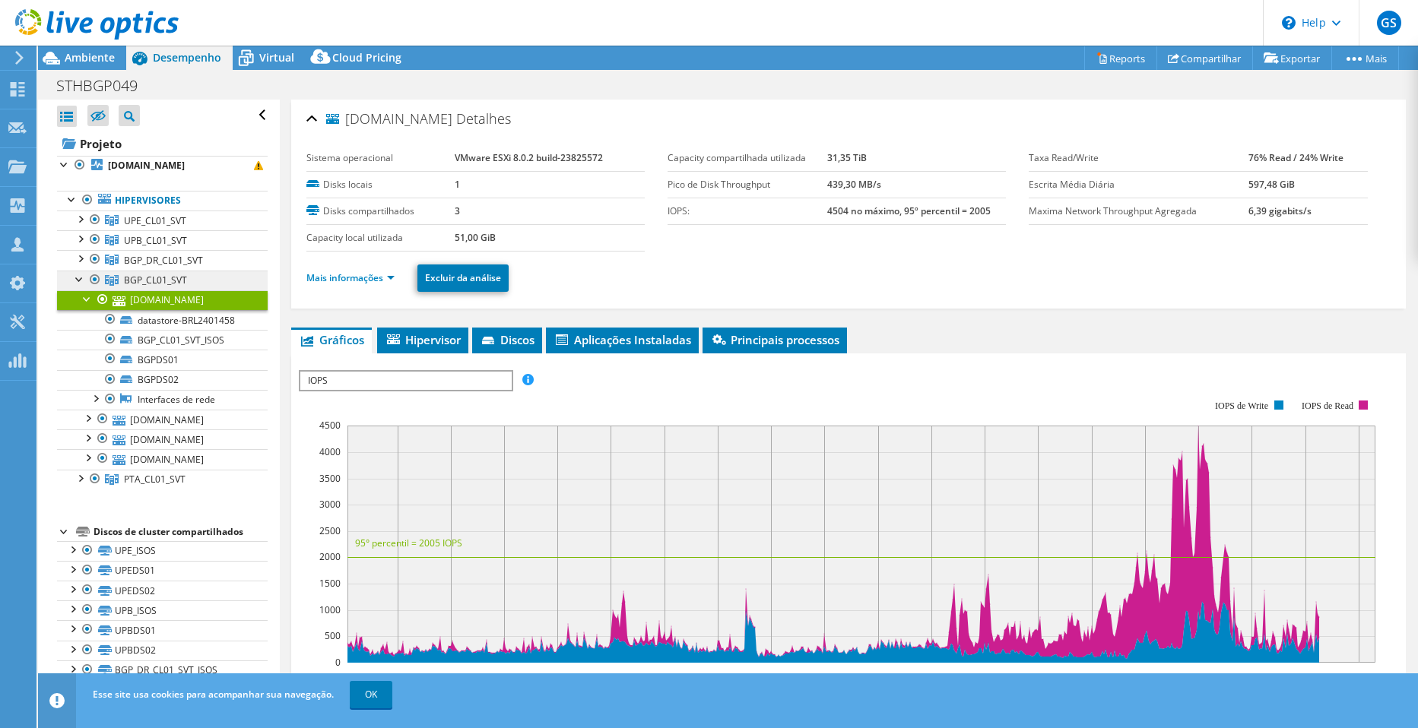
click at [179, 281] on span "BGP_CL01_SVT" at bounding box center [155, 280] width 63 height 13
